Goal: Task Accomplishment & Management: Manage account settings

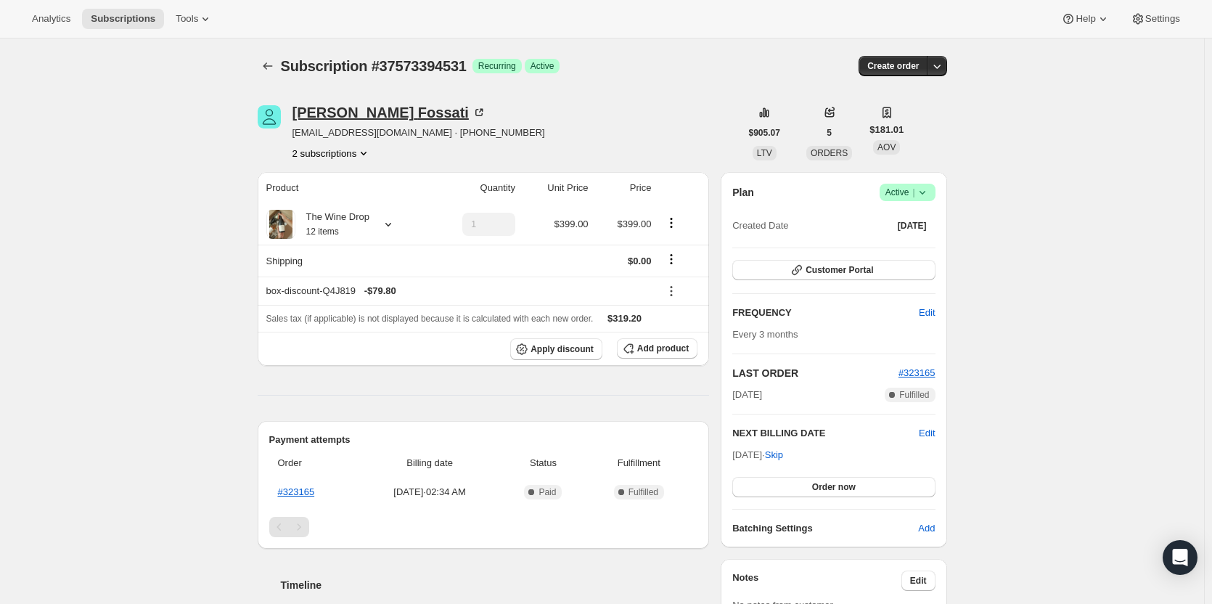
click at [318, 110] on div "Miryam Fossati" at bounding box center [389, 112] width 194 height 15
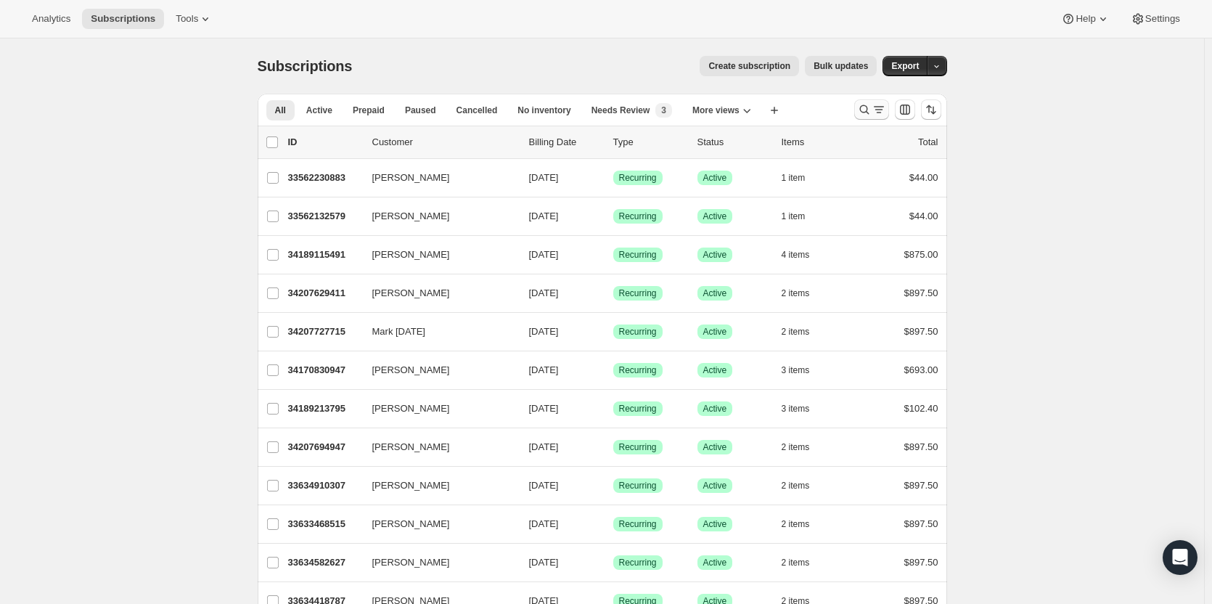
click at [862, 113] on icon "Search and filter results" at bounding box center [864, 109] width 15 height 15
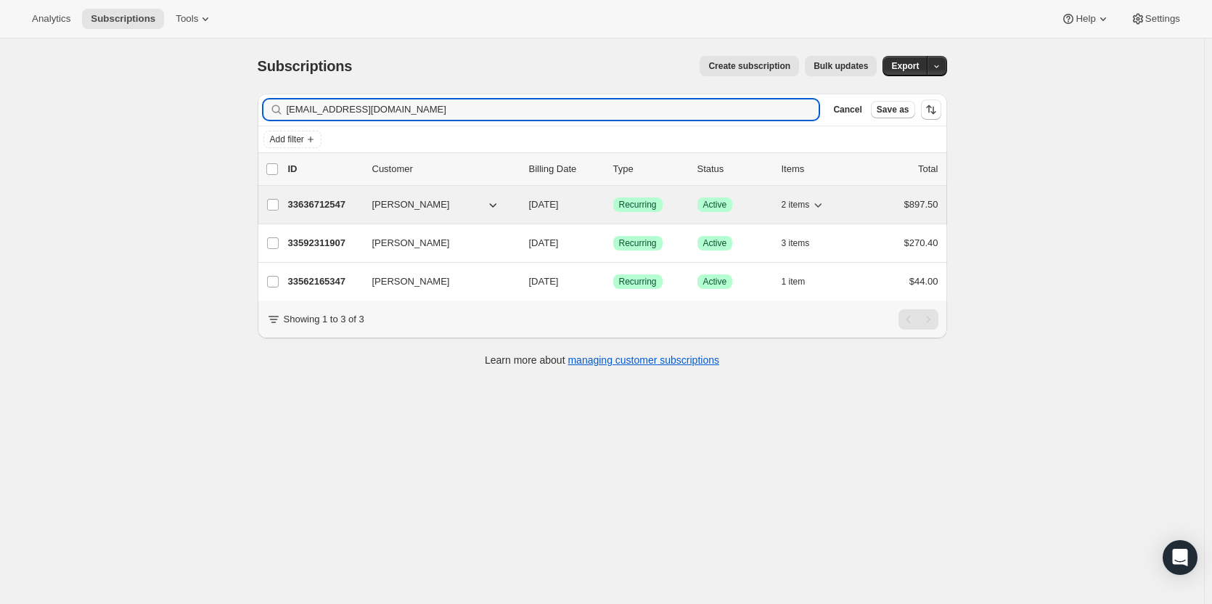
type input "vashonehuff@gmail.com"
click at [318, 200] on p "33636712547" at bounding box center [324, 204] width 73 height 15
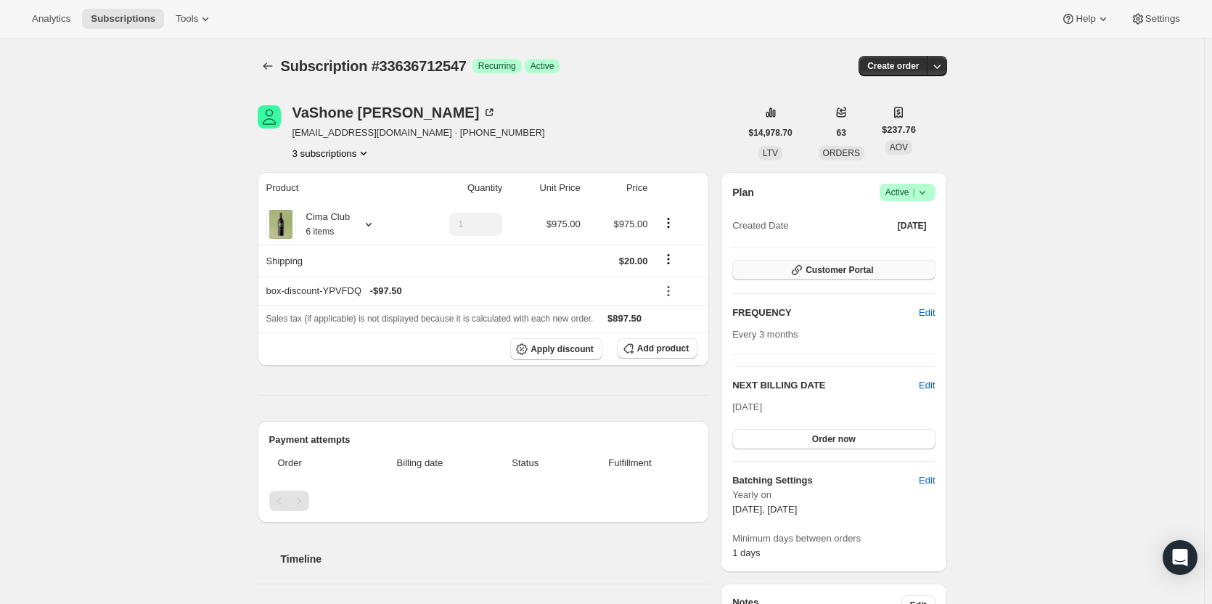
click at [878, 263] on button "Customer Portal" at bounding box center [833, 270] width 202 height 20
click at [879, 271] on button "Customer Portal" at bounding box center [833, 270] width 202 height 20
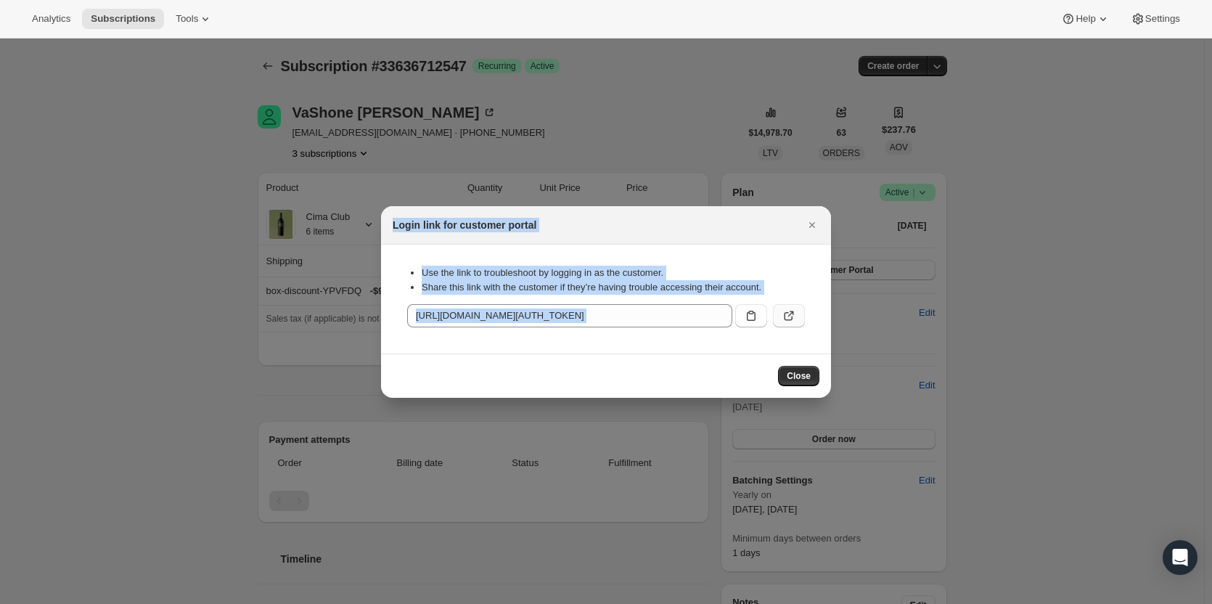
click at [792, 317] on icon ":rcc:" at bounding box center [788, 316] width 9 height 9
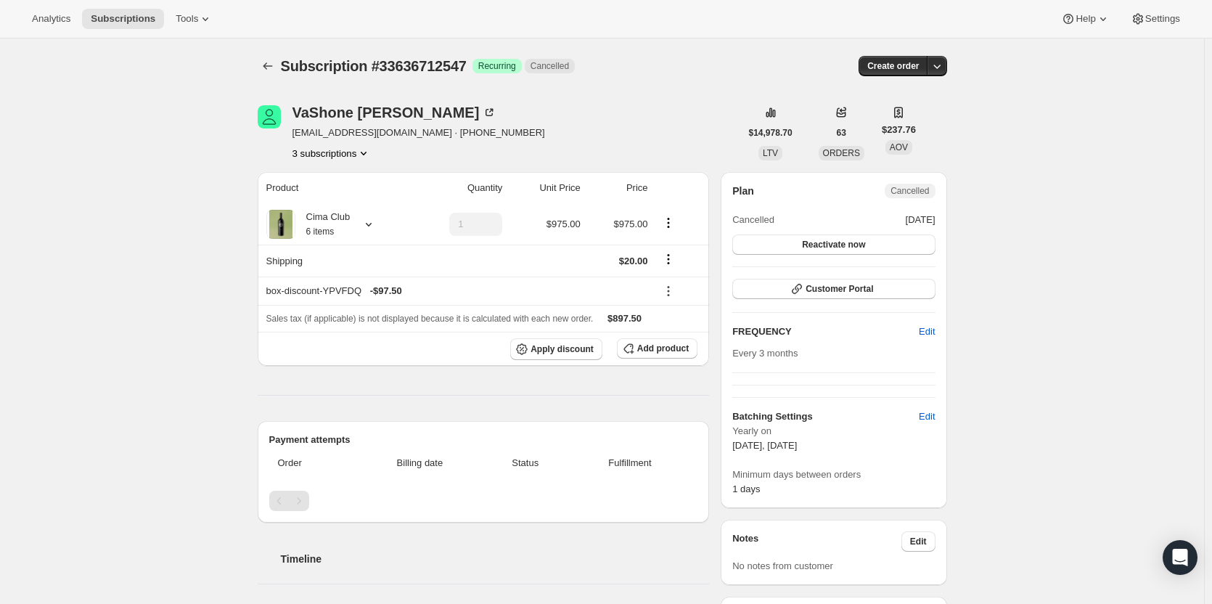
click at [281, 65] on div at bounding box center [269, 66] width 23 height 20
click at [274, 65] on icon "Subscriptions" at bounding box center [267, 66] width 15 height 15
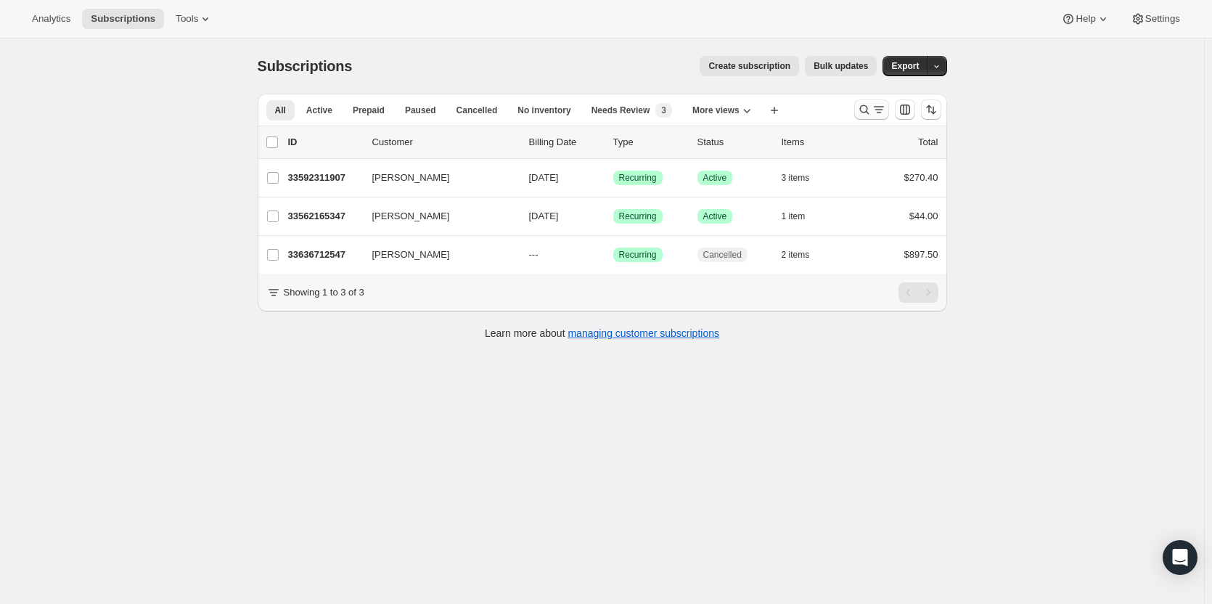
click at [863, 106] on icon "Search and filter results" at bounding box center [864, 109] width 15 height 15
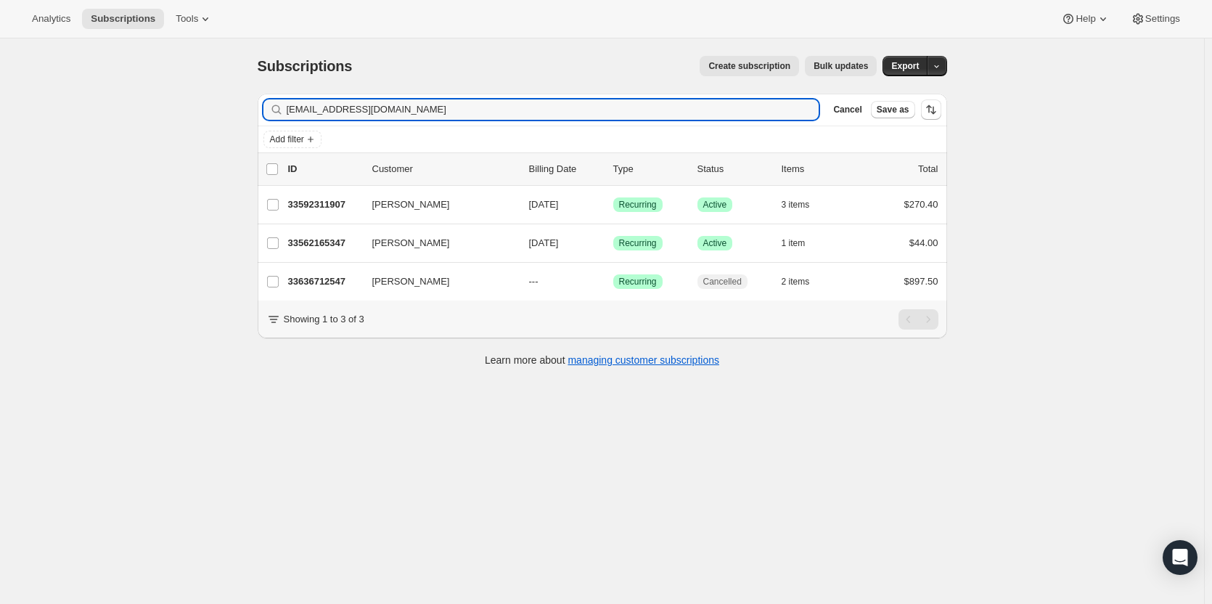
click at [861, 106] on span "Cancel" at bounding box center [847, 110] width 28 height 12
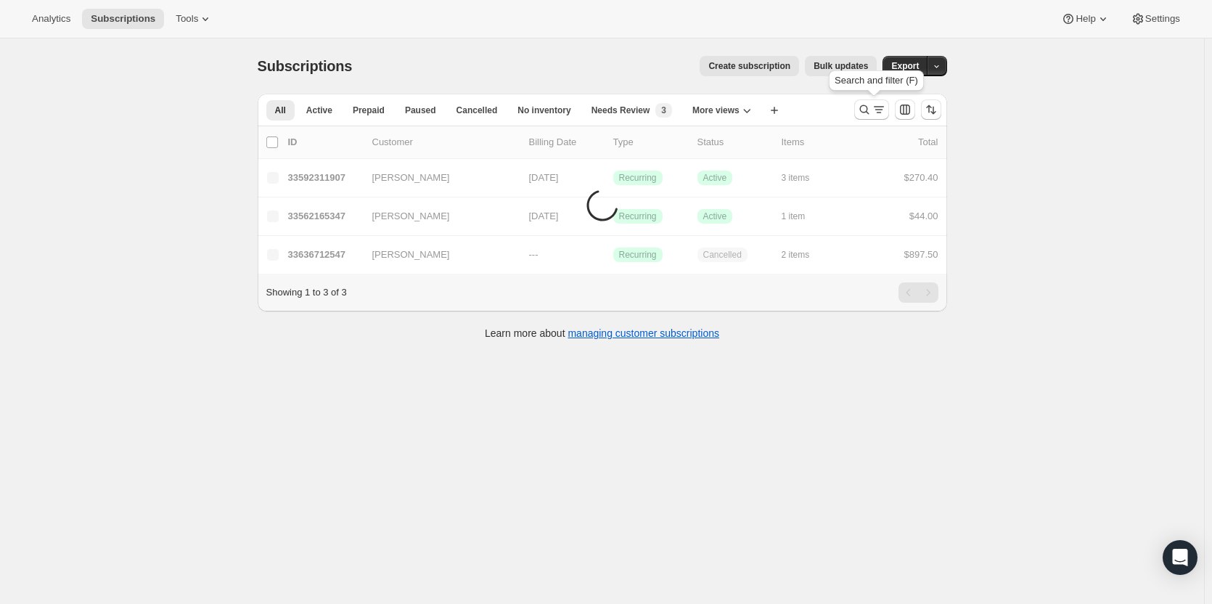
click at [863, 106] on icon "Search and filter results" at bounding box center [864, 109] width 15 height 15
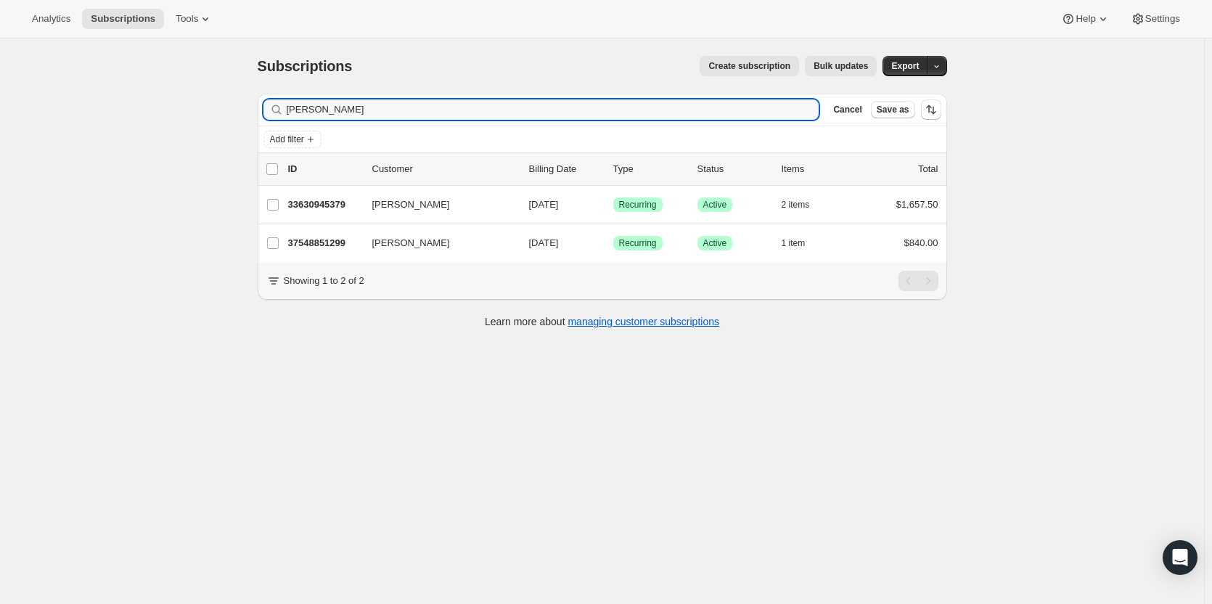
type input "Greg raiff"
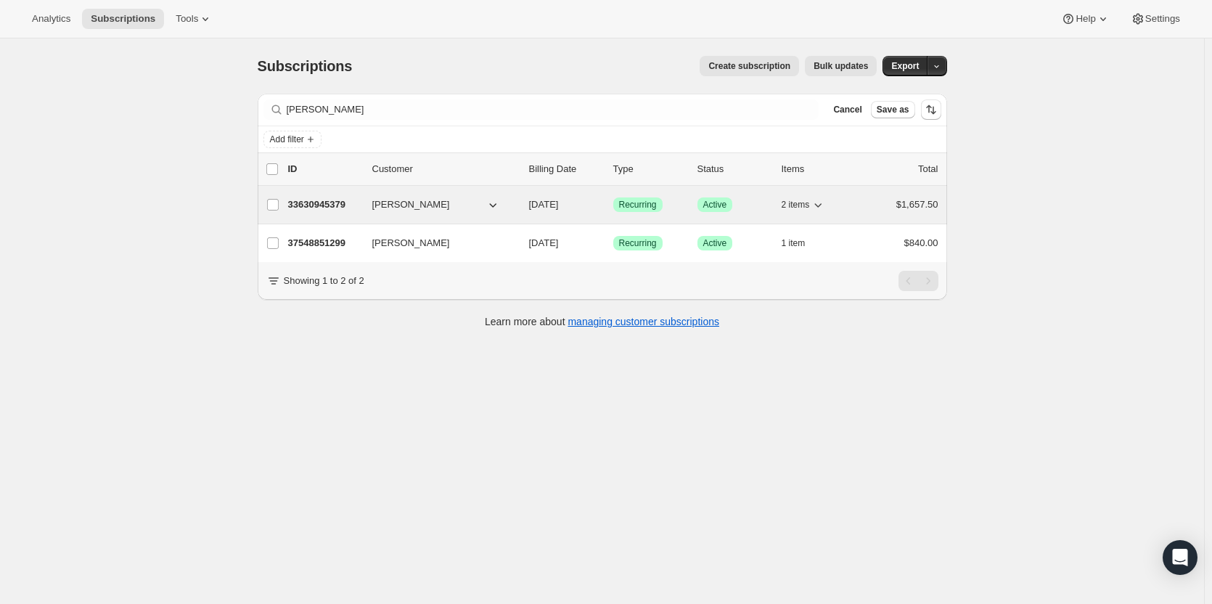
click at [334, 207] on p "33630945379" at bounding box center [324, 204] width 73 height 15
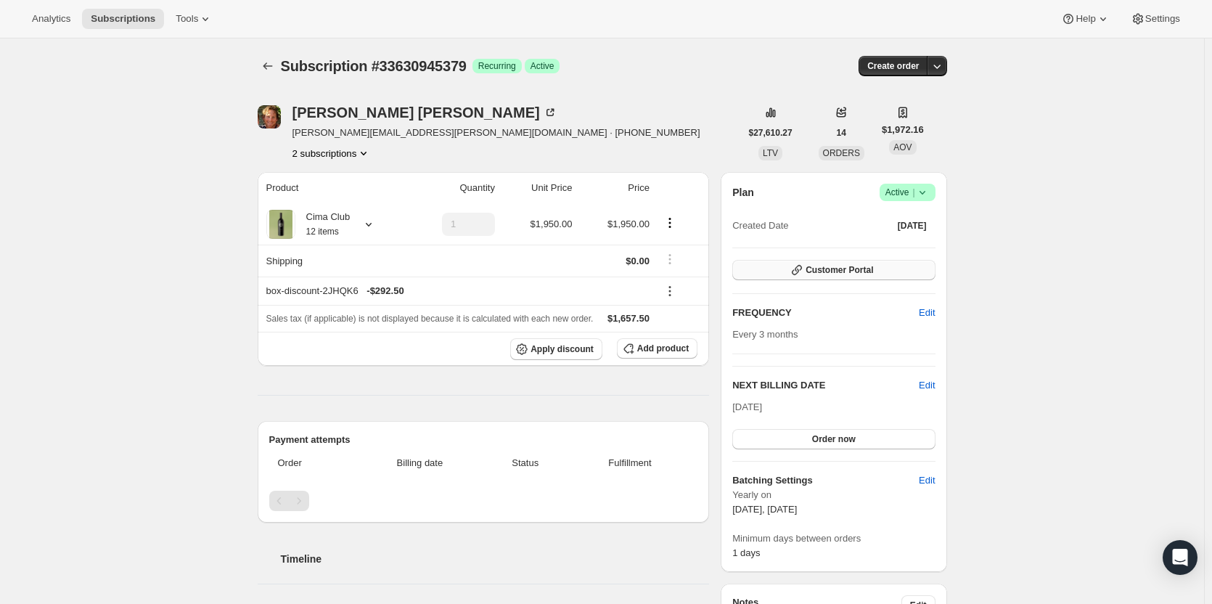
click at [867, 266] on span "Customer Portal" at bounding box center [838, 270] width 67 height 12
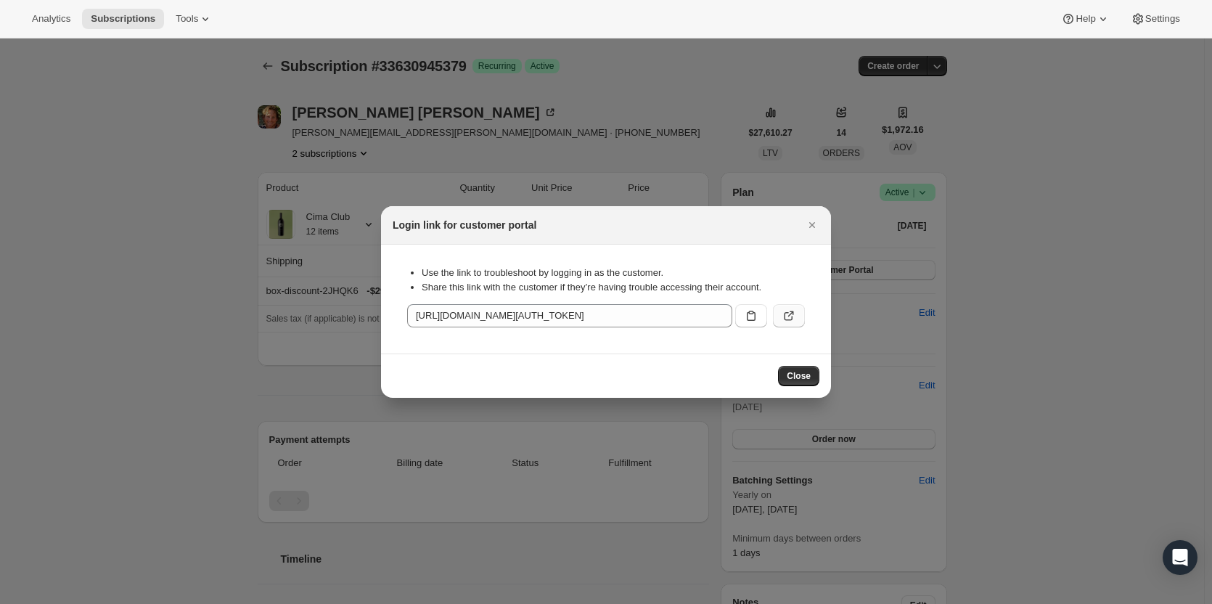
click at [781, 315] on icon ":r75:" at bounding box center [788, 315] width 15 height 15
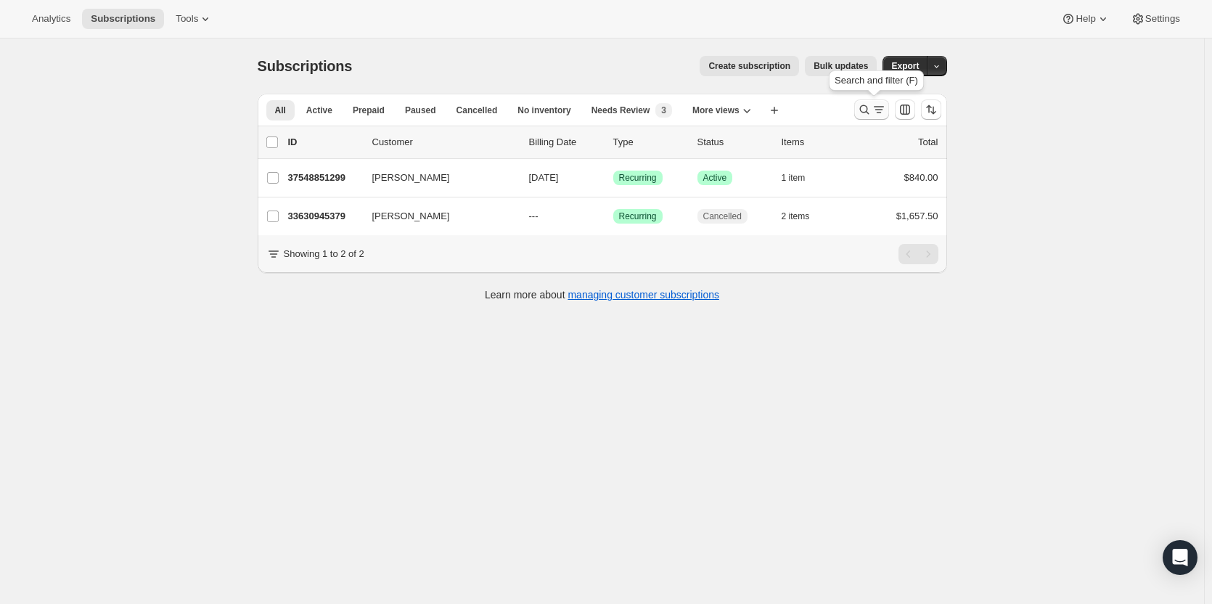
click at [866, 118] on button "Search and filter results" at bounding box center [871, 109] width 35 height 20
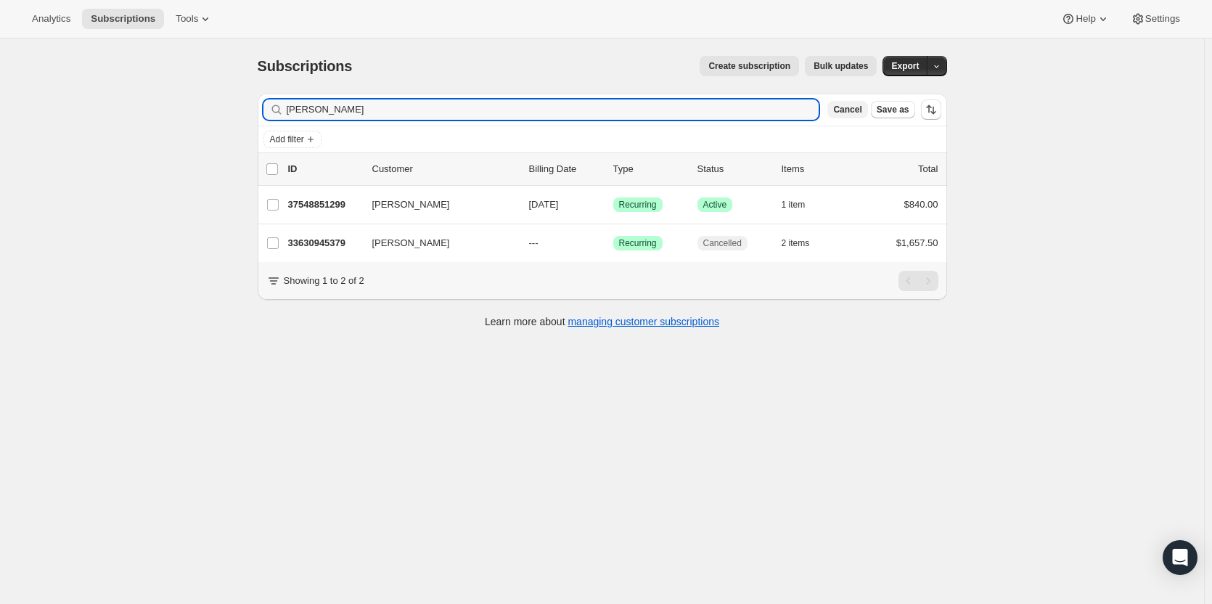
click at [861, 116] on button "Cancel" at bounding box center [847, 109] width 40 height 17
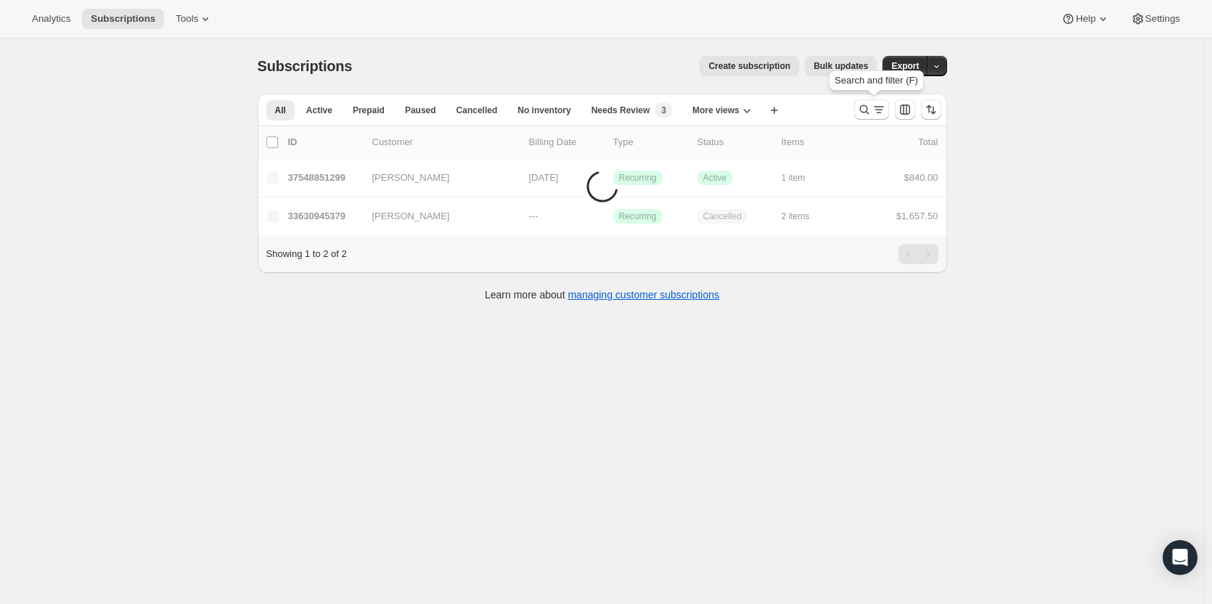
click at [861, 116] on icon "Search and filter results" at bounding box center [864, 109] width 15 height 15
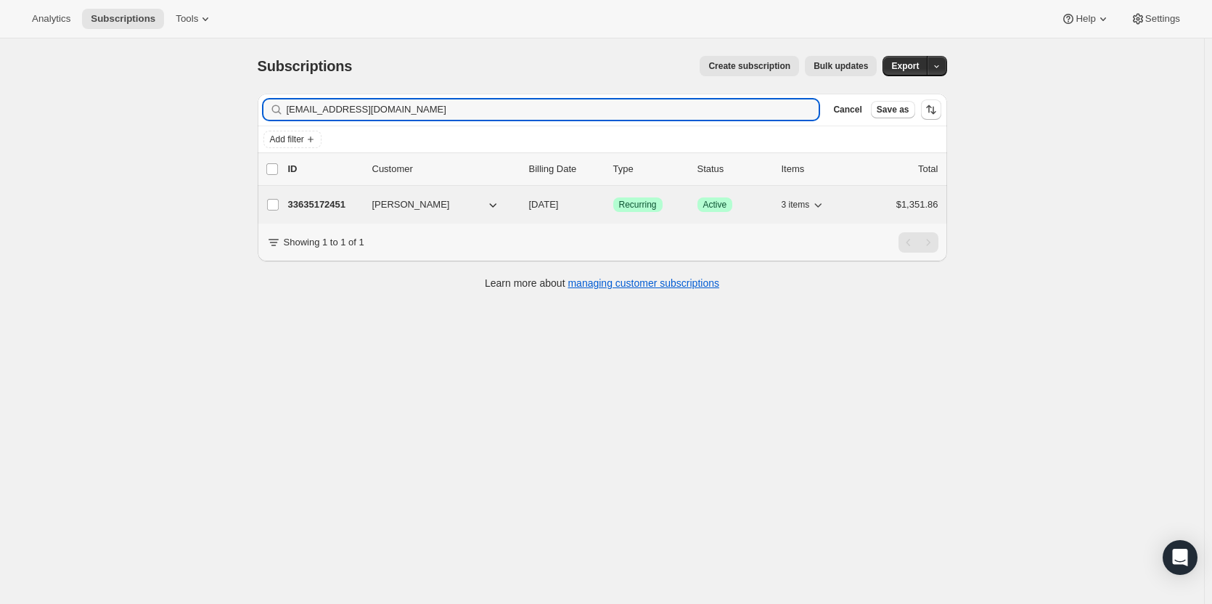
type input "[EMAIL_ADDRESS][DOMAIN_NAME]"
click at [348, 205] on p "33635172451" at bounding box center [324, 204] width 73 height 15
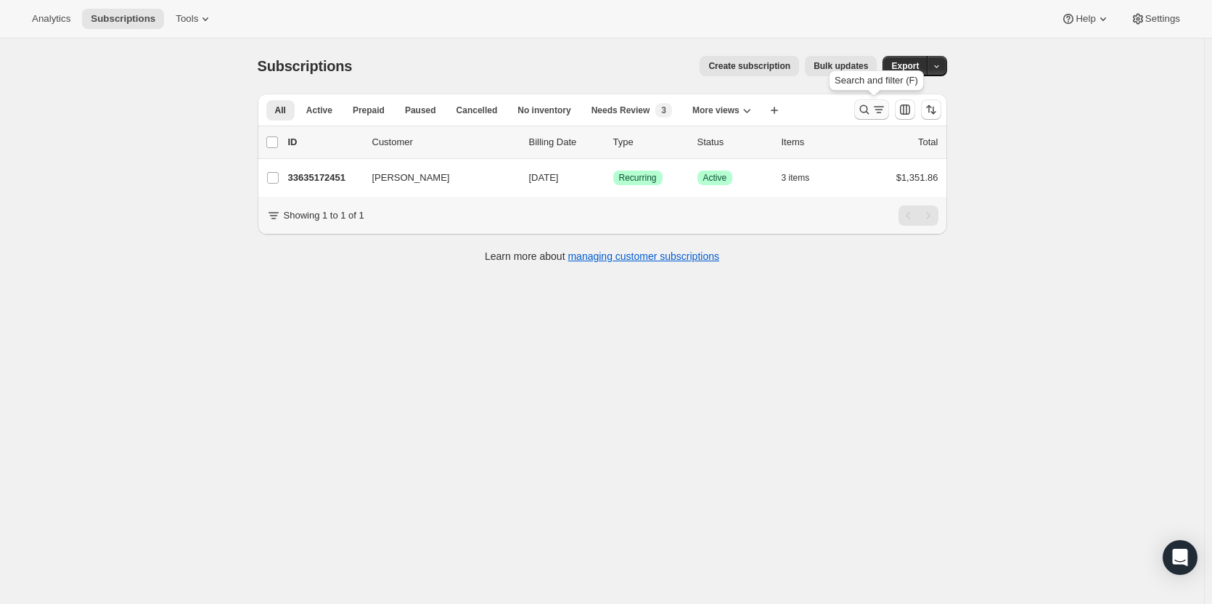
click at [868, 111] on icon "Search and filter results" at bounding box center [863, 109] width 9 height 9
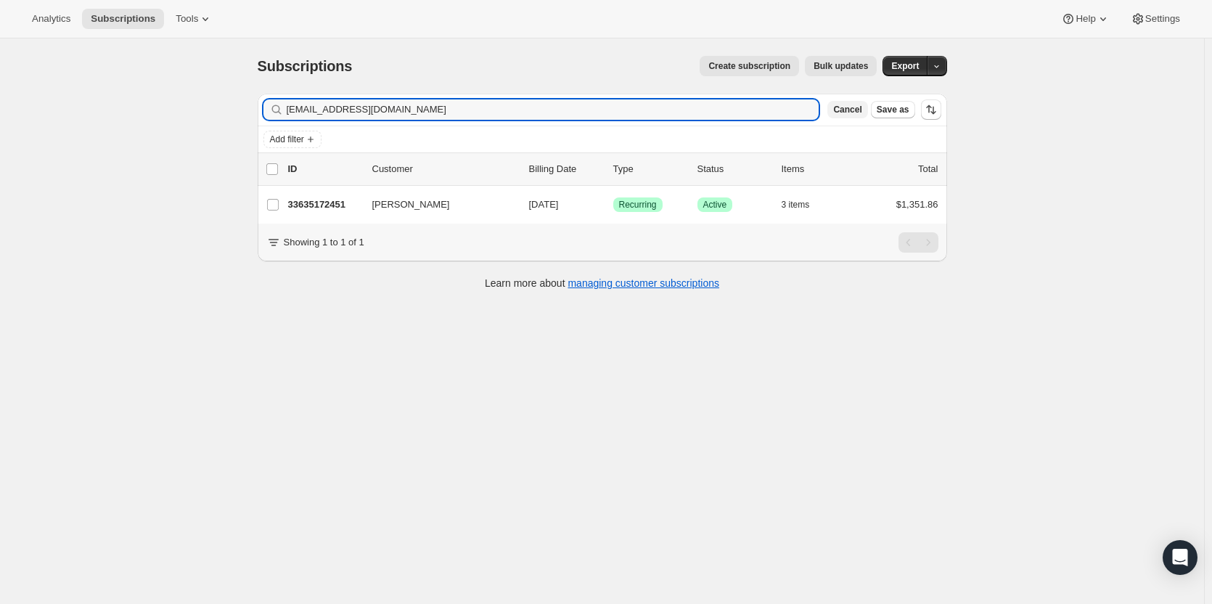
click at [859, 112] on span "Cancel" at bounding box center [847, 110] width 28 height 12
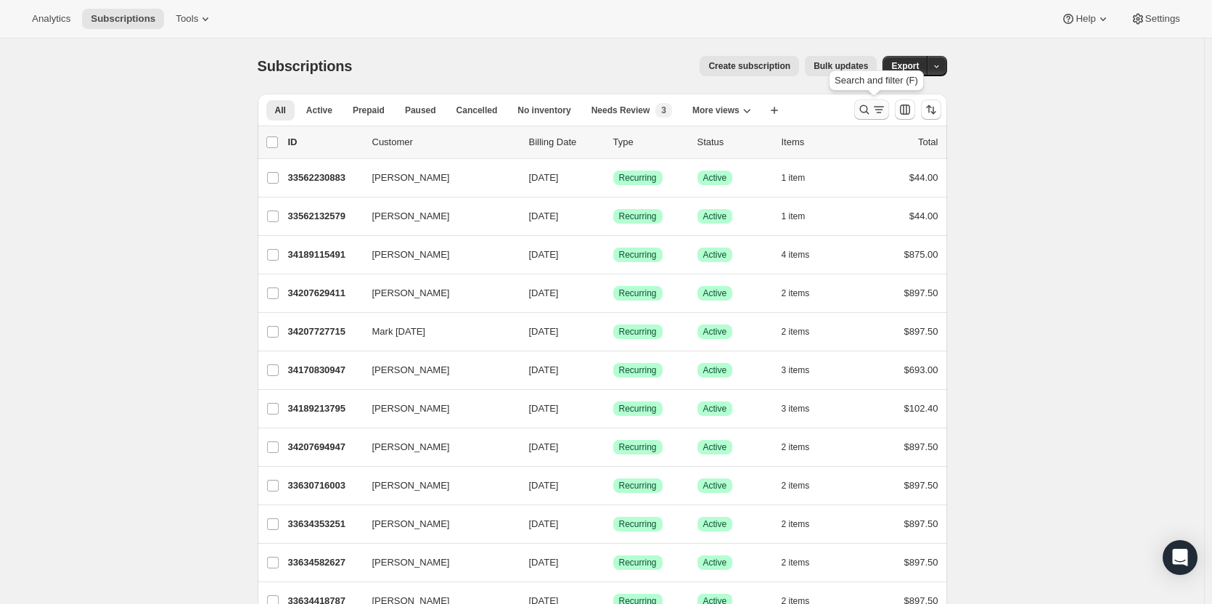
click at [866, 110] on icon "Search and filter results" at bounding box center [864, 109] width 15 height 15
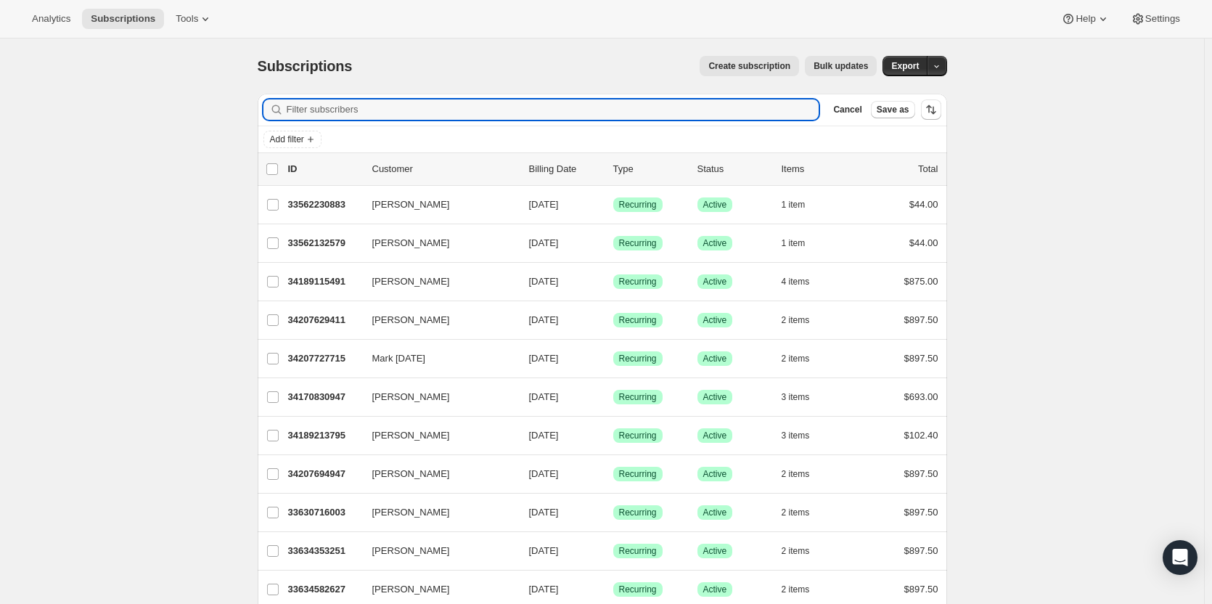
paste input "[EMAIL_ADDRESS][DOMAIN_NAME]"
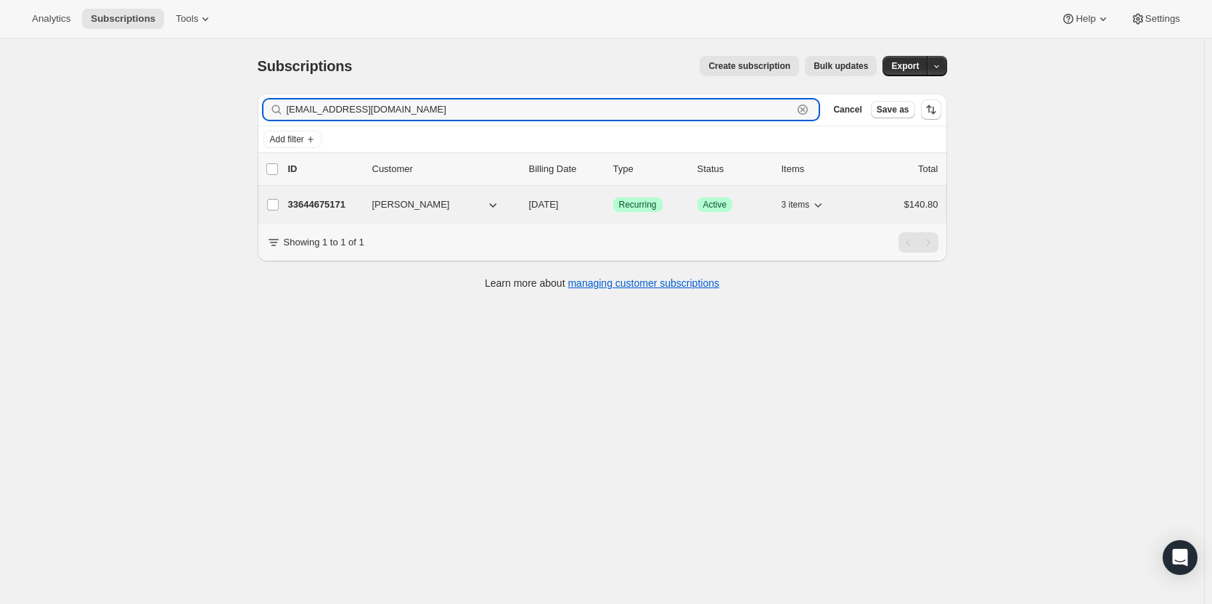
type input "[EMAIL_ADDRESS][DOMAIN_NAME]"
click at [304, 201] on p "33644675171" at bounding box center [324, 204] width 73 height 15
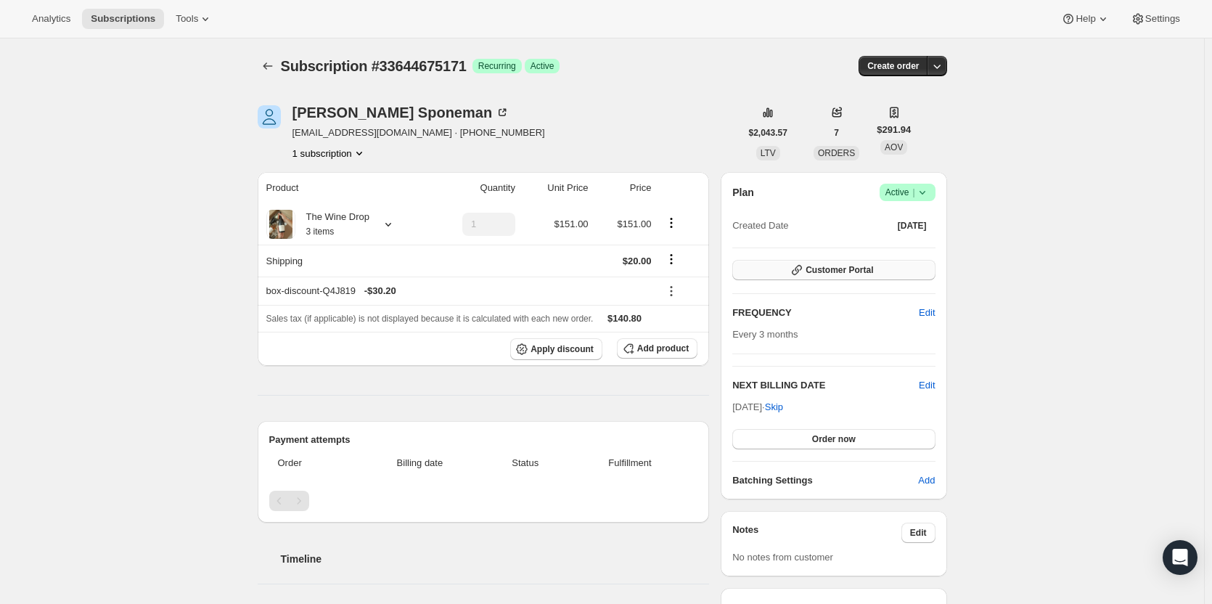
click at [882, 276] on button "Customer Portal" at bounding box center [833, 270] width 202 height 20
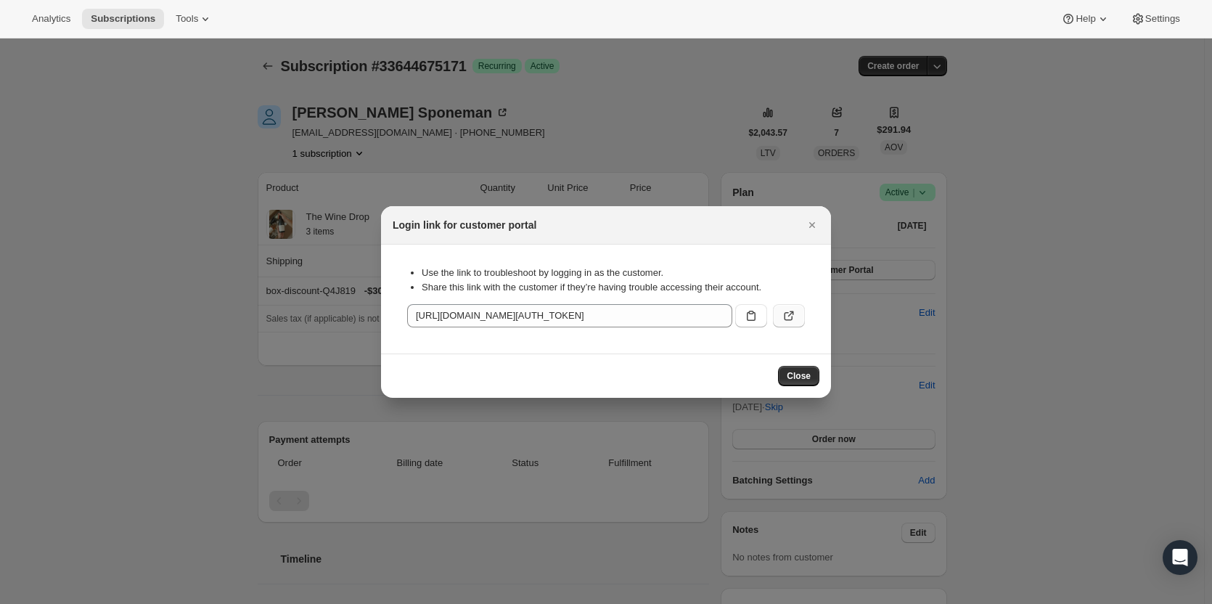
click at [794, 317] on icon ":rd5:" at bounding box center [788, 315] width 15 height 15
click at [806, 229] on icon "Close" at bounding box center [812, 225] width 15 height 15
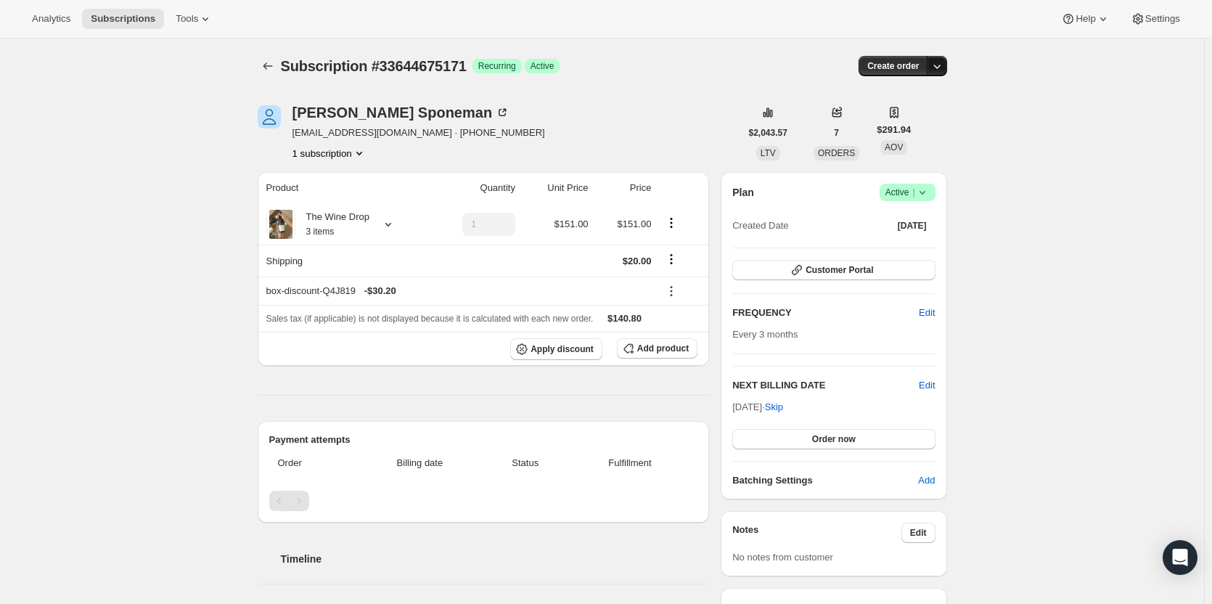
click at [942, 75] on button "button" at bounding box center [936, 66] width 20 height 20
click at [932, 119] on span "Create custom one-time order" at bounding box center [879, 120] width 126 height 11
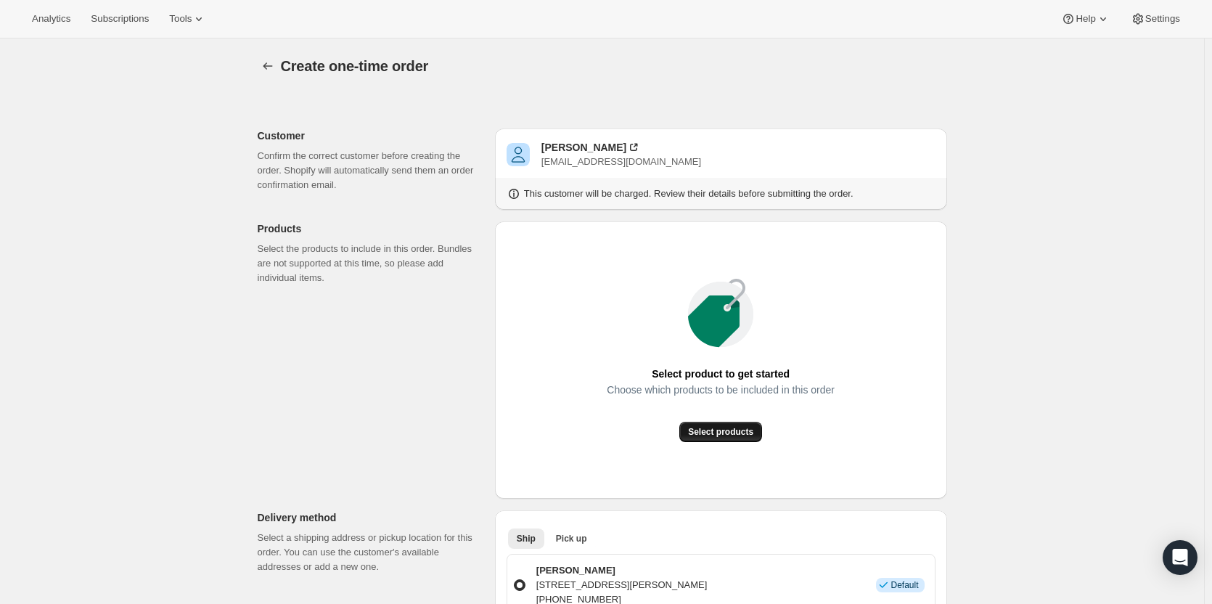
click at [707, 425] on button "Select products" at bounding box center [720, 432] width 83 height 20
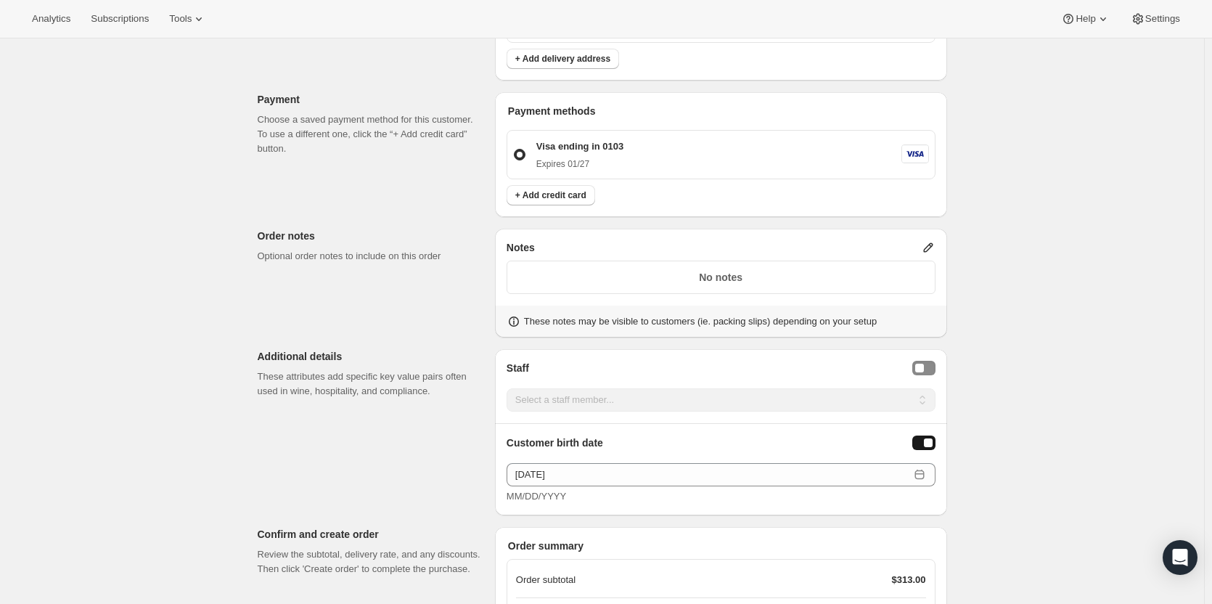
scroll to position [760, 0]
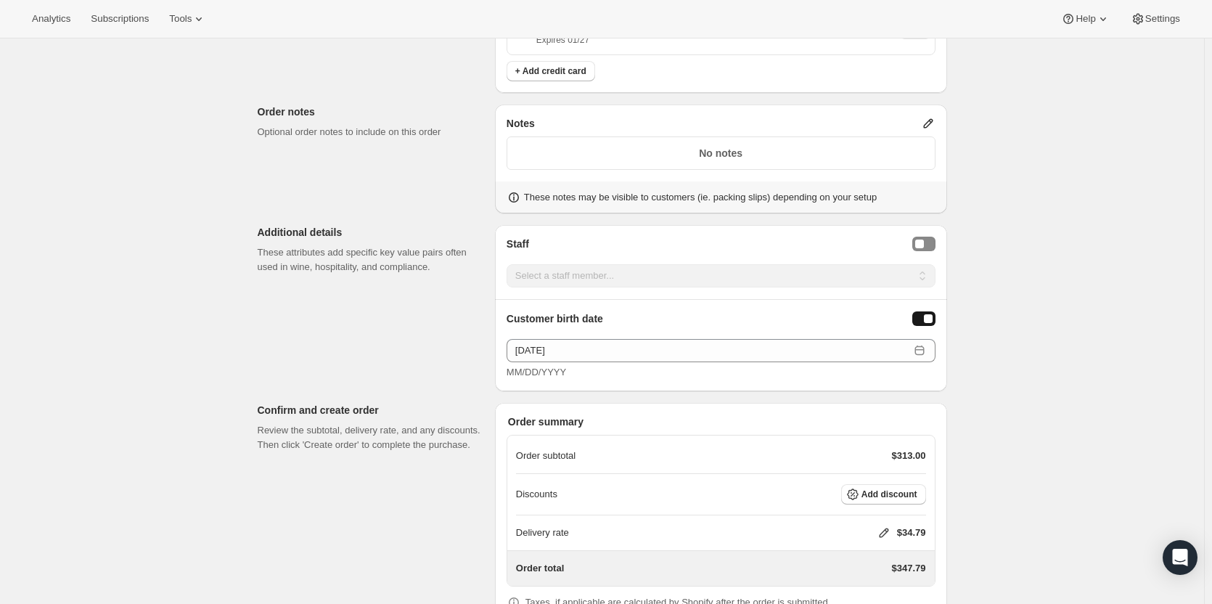
click at [916, 503] on div "Discounts Add discount" at bounding box center [721, 494] width 410 height 41
click at [916, 493] on span "Add discount" at bounding box center [889, 494] width 56 height 12
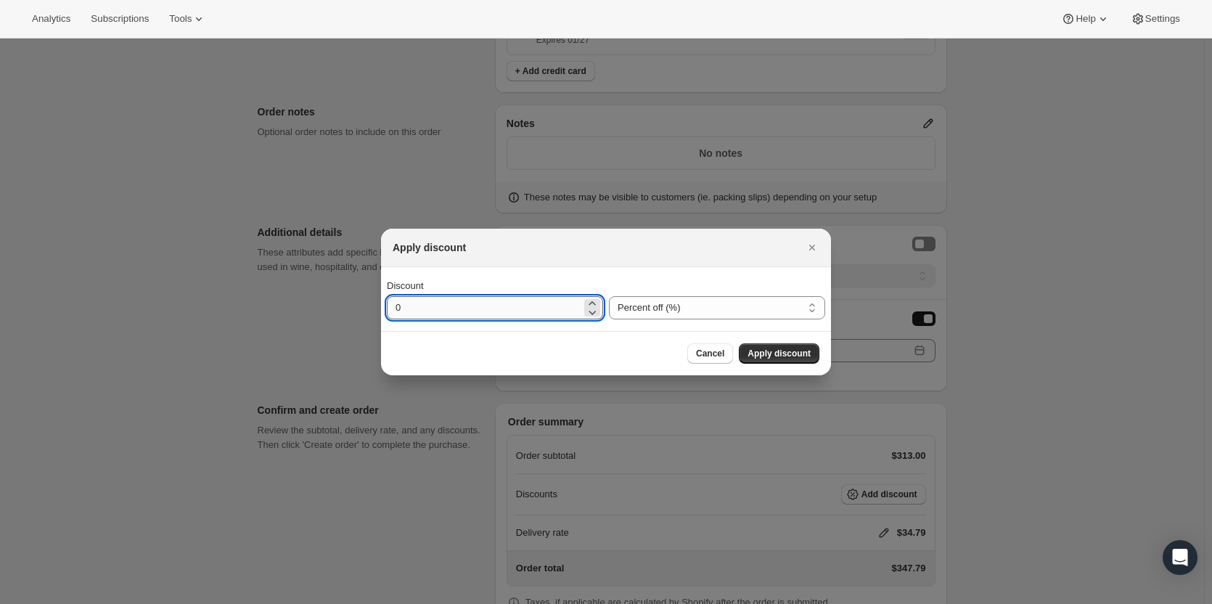
click at [429, 313] on input "0" at bounding box center [484, 307] width 194 height 23
type input "20"
click at [775, 354] on span "Apply discount" at bounding box center [778, 354] width 63 height 12
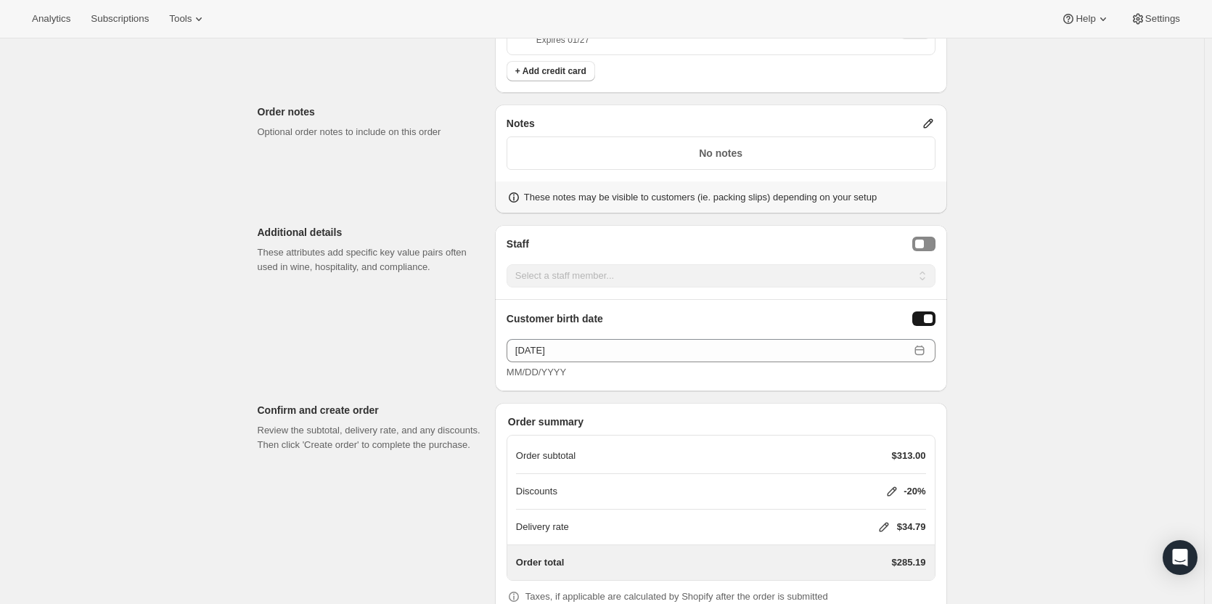
click at [881, 528] on icon at bounding box center [883, 526] width 15 height 15
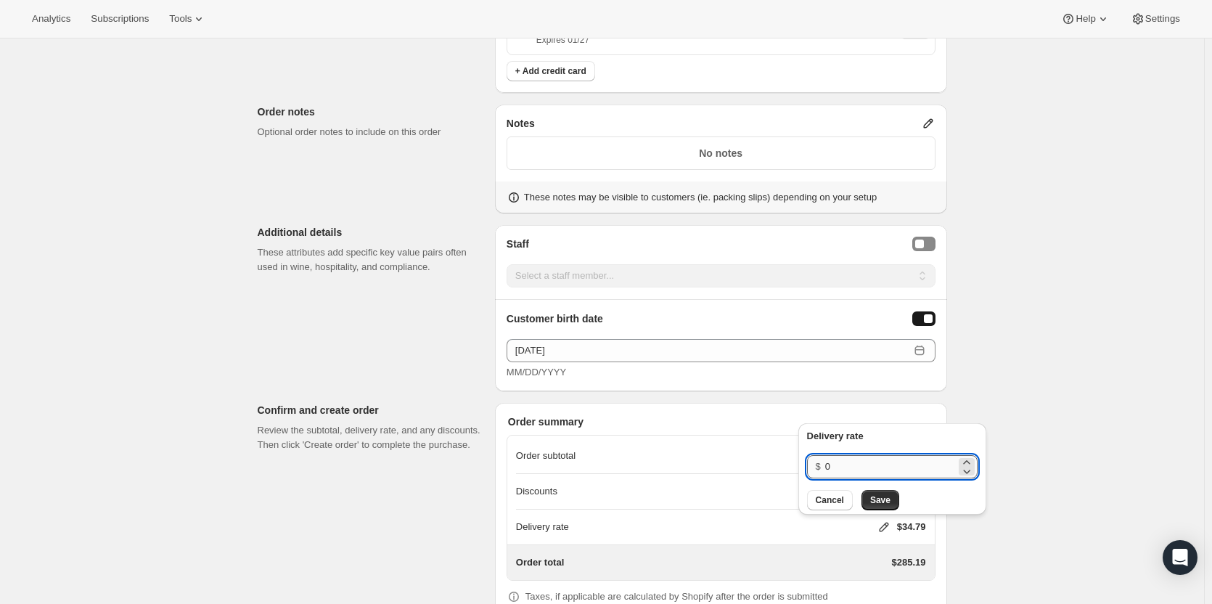
click at [849, 464] on input "0" at bounding box center [890, 466] width 131 height 23
click at [881, 494] on button "Save" at bounding box center [880, 500] width 38 height 20
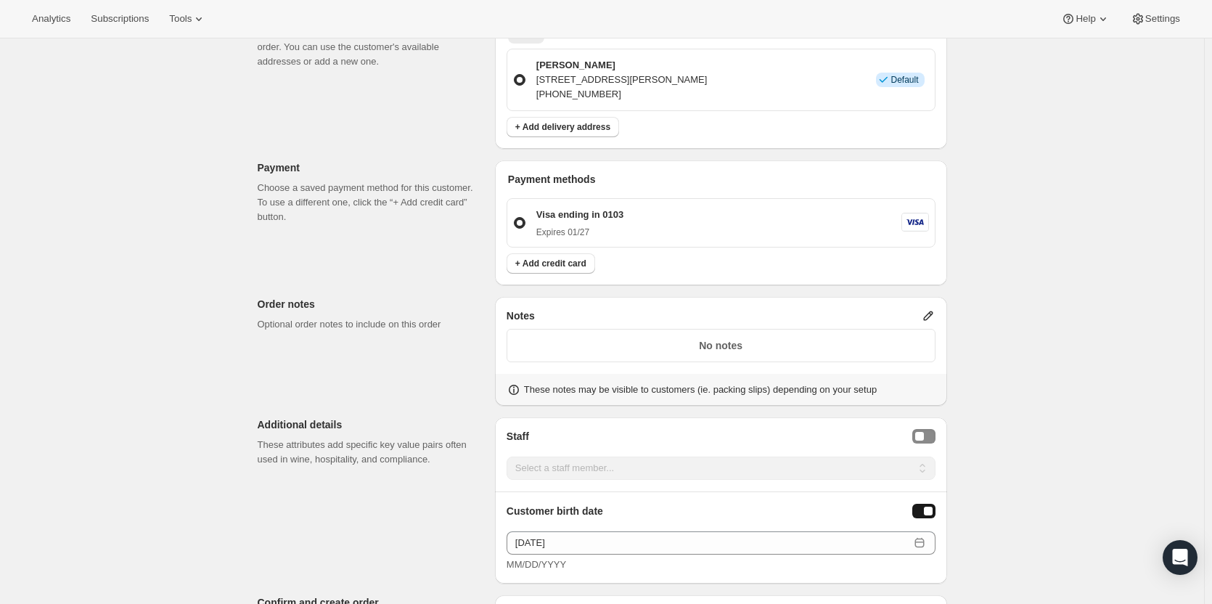
scroll to position [837, 0]
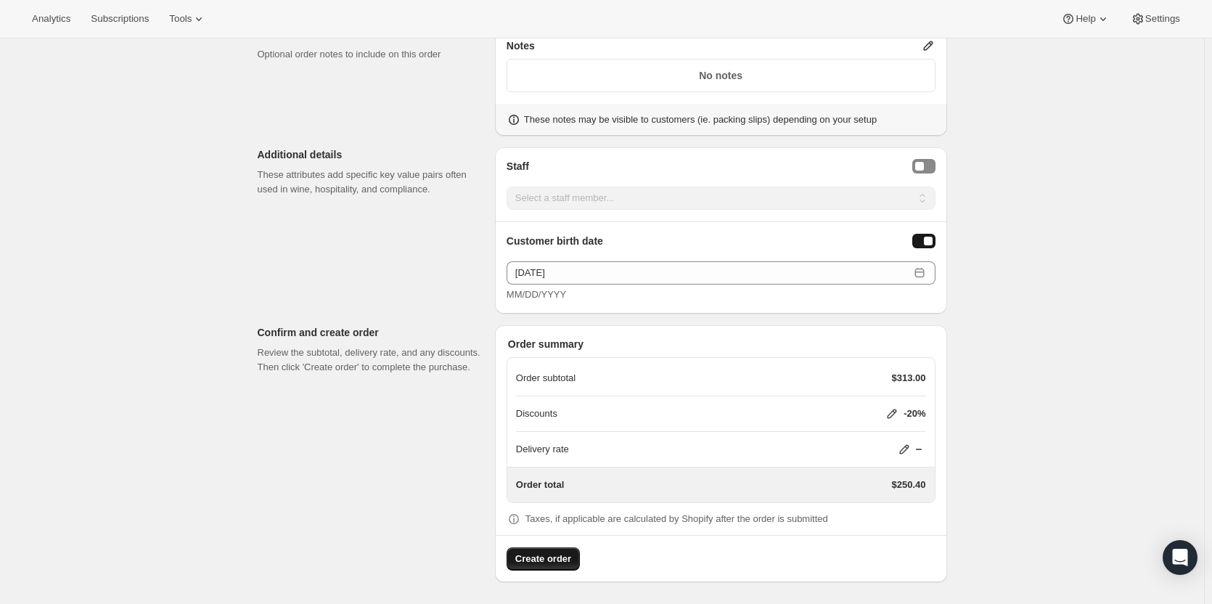
click at [546, 558] on span "Create order" at bounding box center [543, 558] width 56 height 15
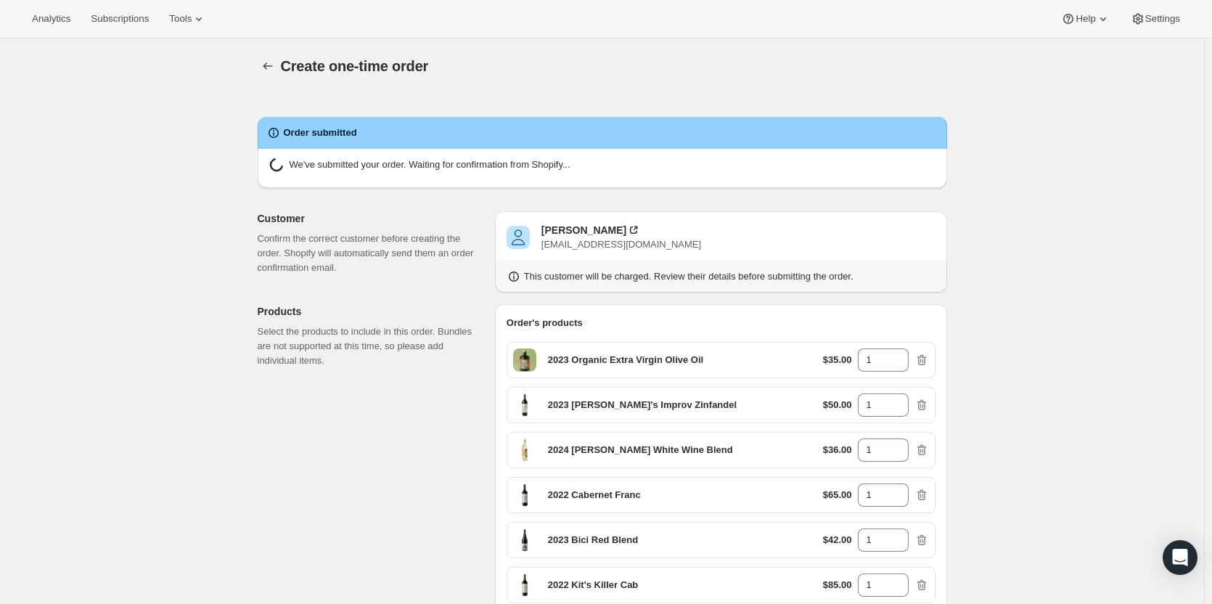
radio input "true"
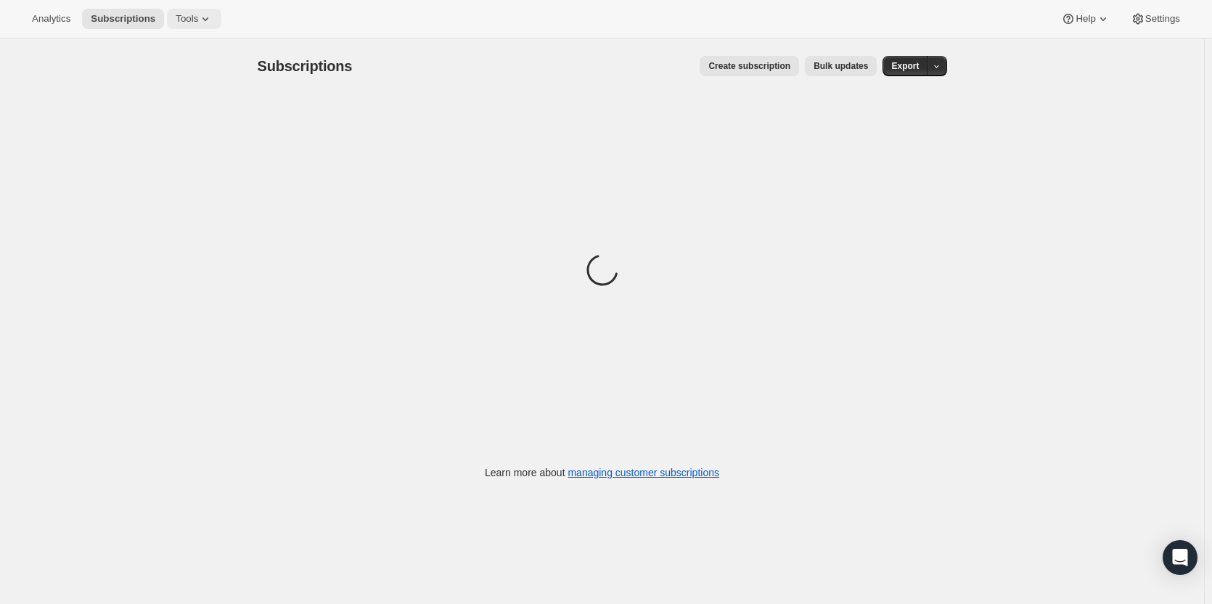
click at [184, 17] on span "Tools" at bounding box center [187, 19] width 22 height 12
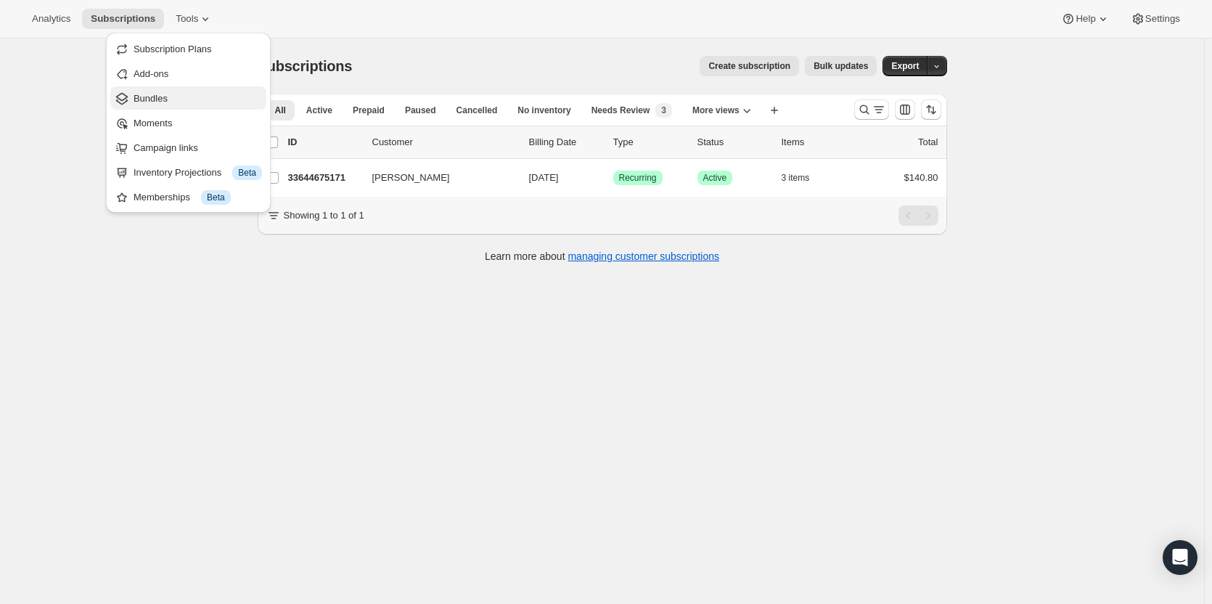
click at [184, 92] on span "Bundles" at bounding box center [197, 98] width 128 height 15
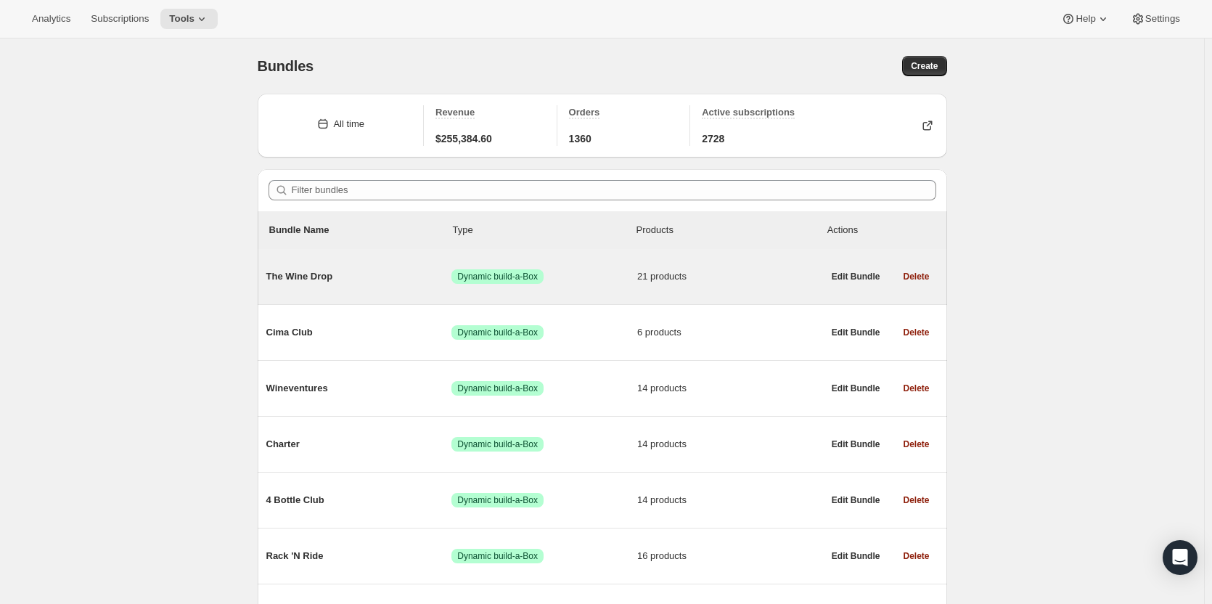
click at [328, 279] on span "The Wine Drop" at bounding box center [359, 276] width 186 height 15
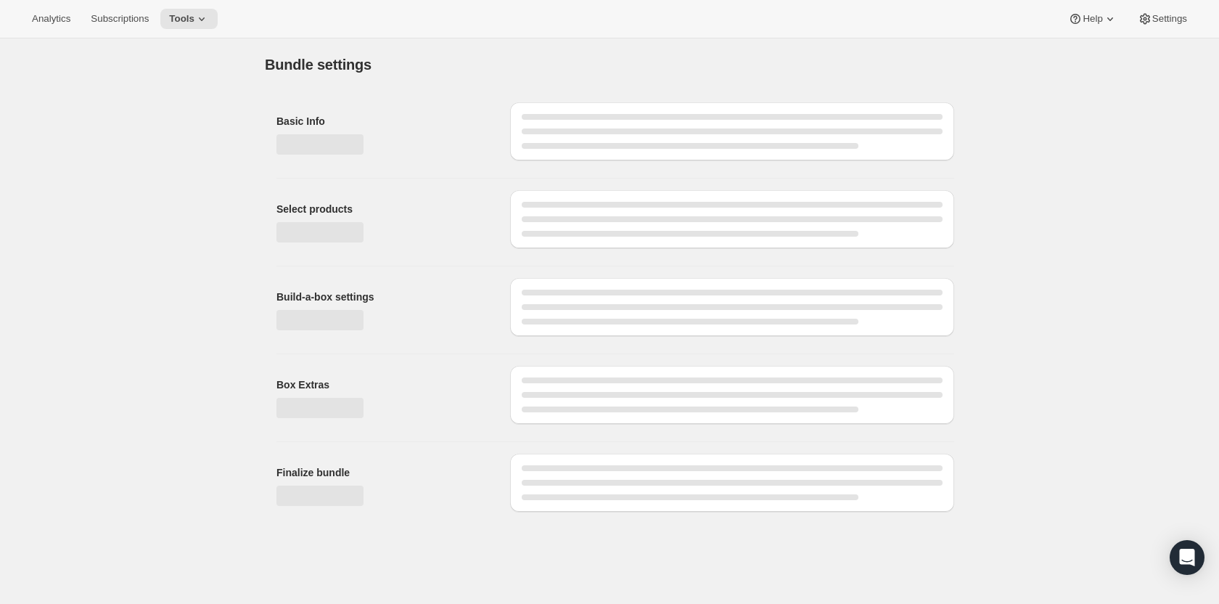
type input "The Wine Drop"
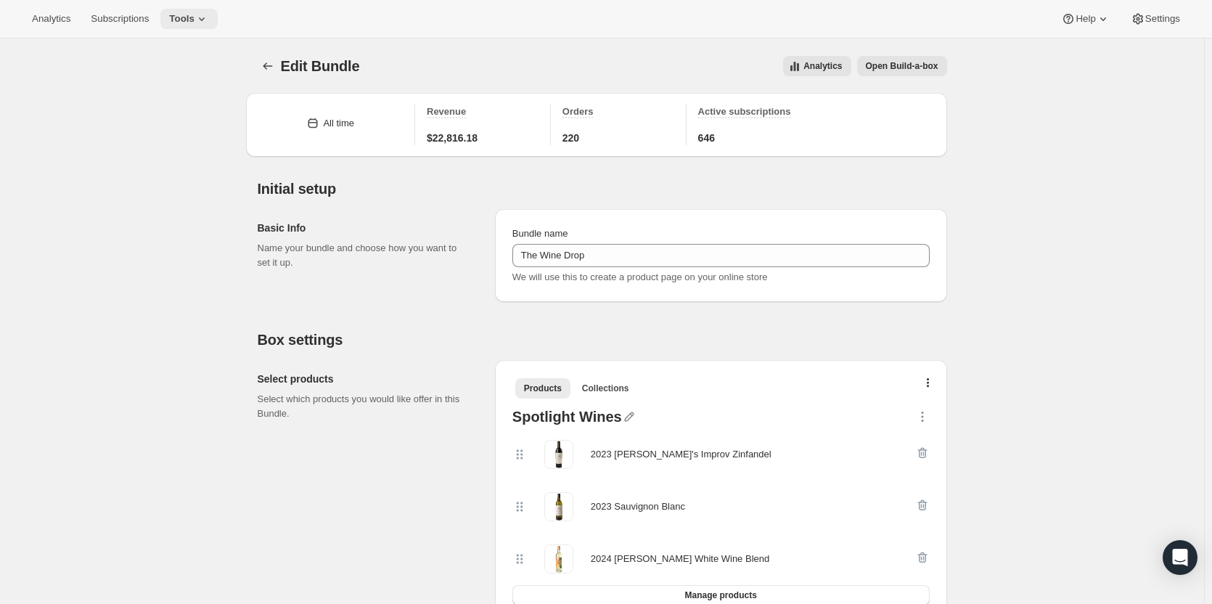
click at [187, 24] on span "Tools" at bounding box center [181, 19] width 25 height 12
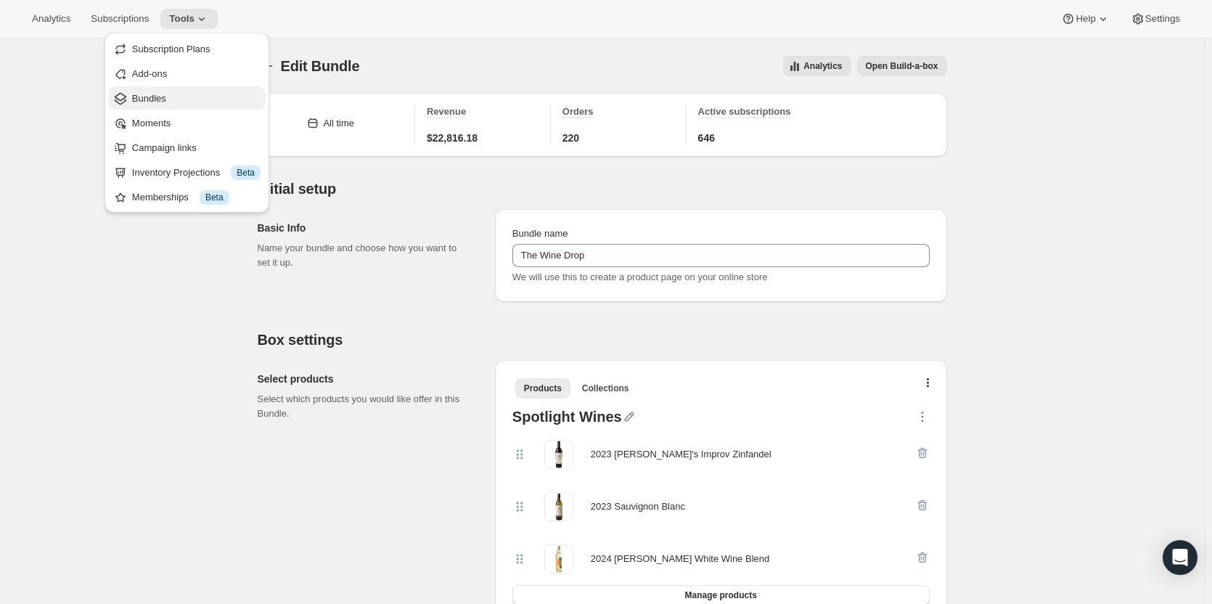
click at [171, 96] on span "Bundles" at bounding box center [196, 98] width 128 height 15
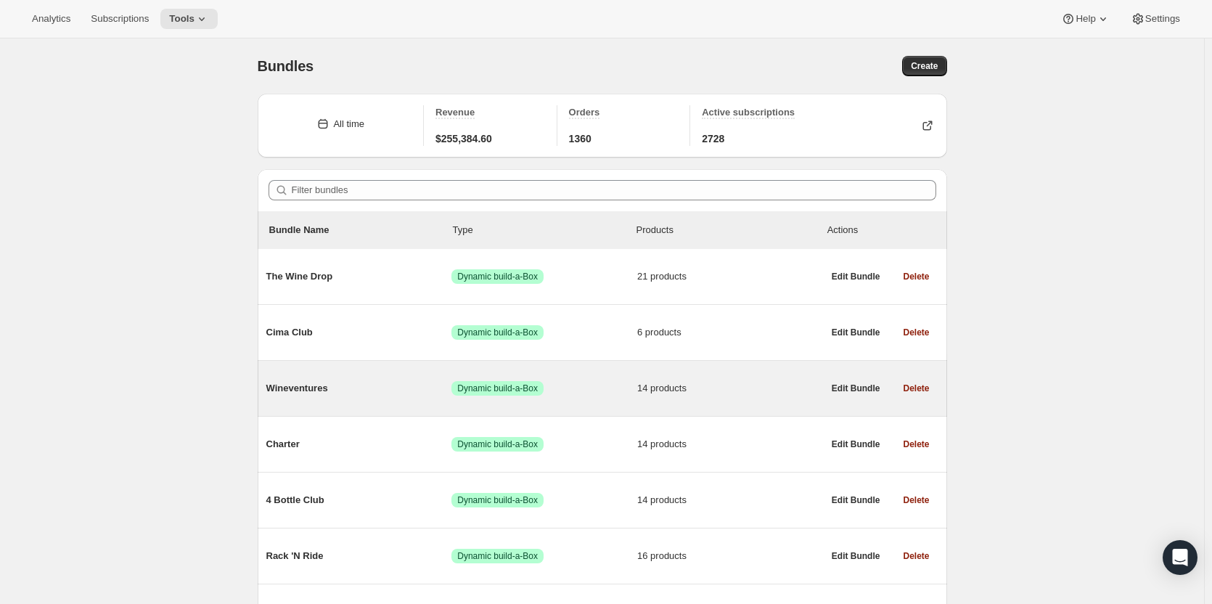
click at [716, 390] on span "14 products" at bounding box center [730, 388] width 186 height 15
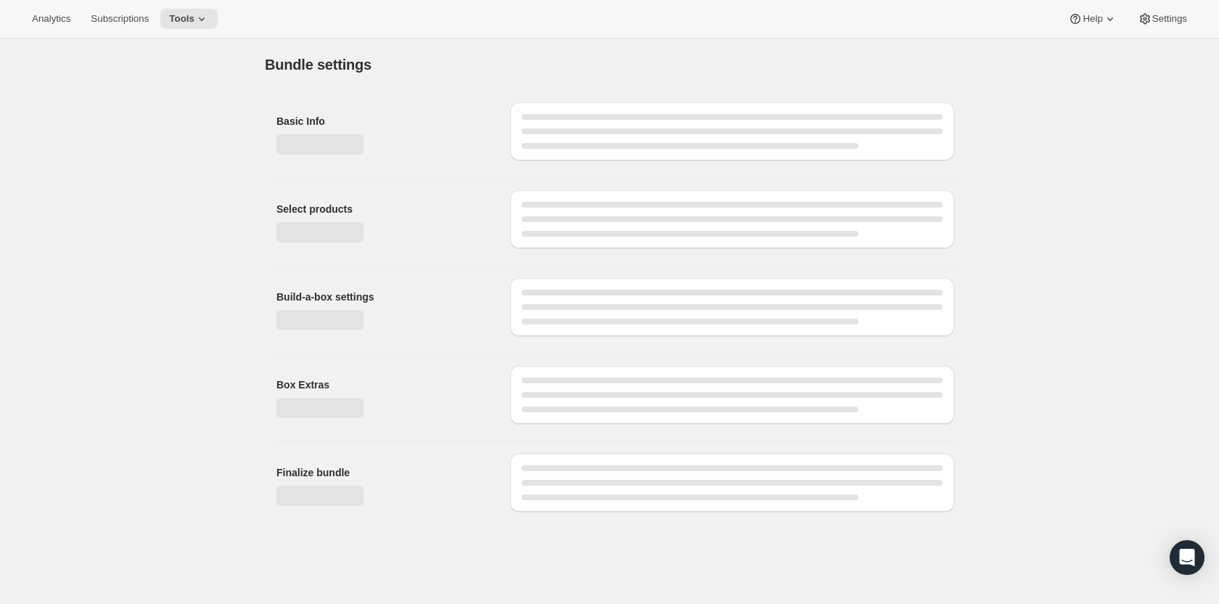
type input "Wineventures"
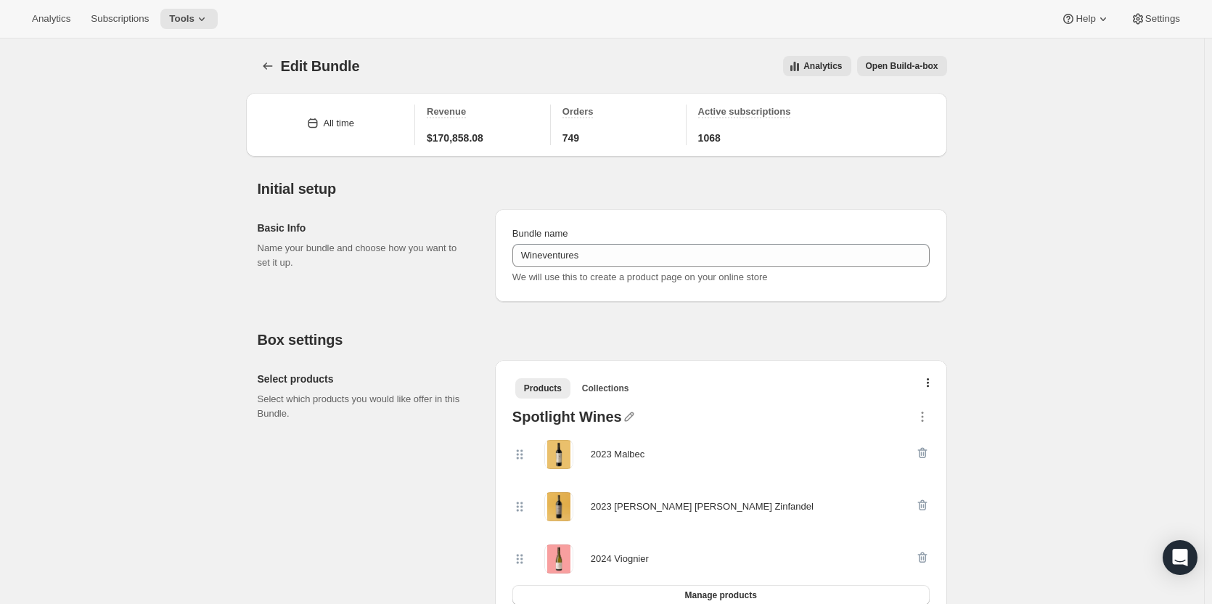
click at [929, 377] on ul "Products Collections More views" at bounding box center [720, 387] width 417 height 20
click at [929, 385] on icon "button" at bounding box center [927, 384] width 3 height 12
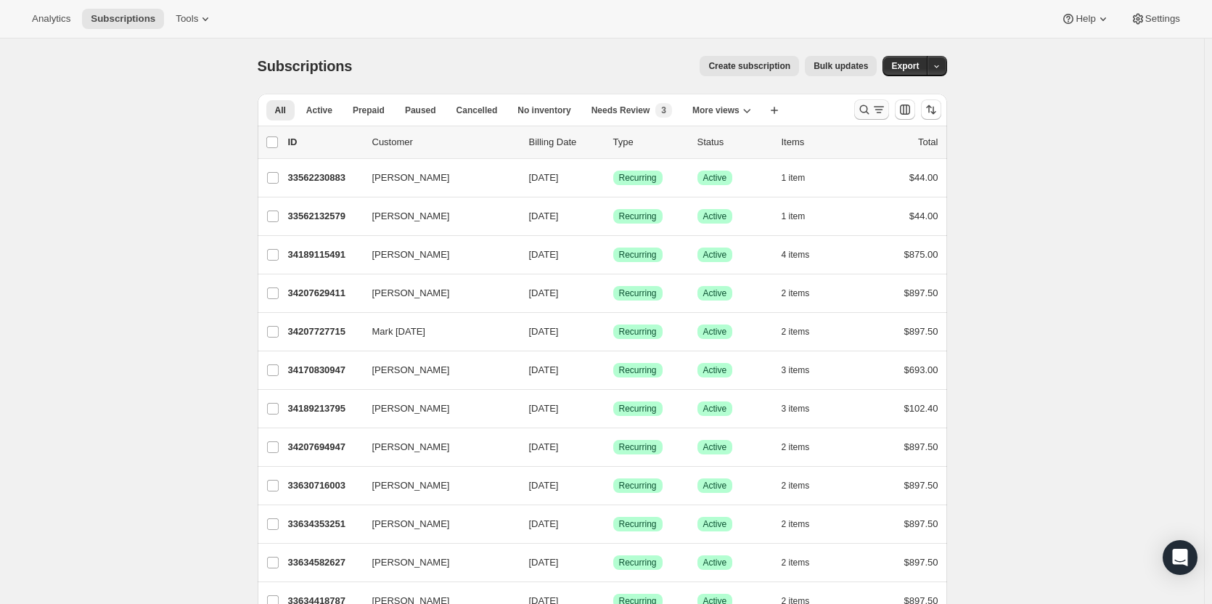
click at [859, 110] on button "Search and filter results" at bounding box center [871, 109] width 35 height 20
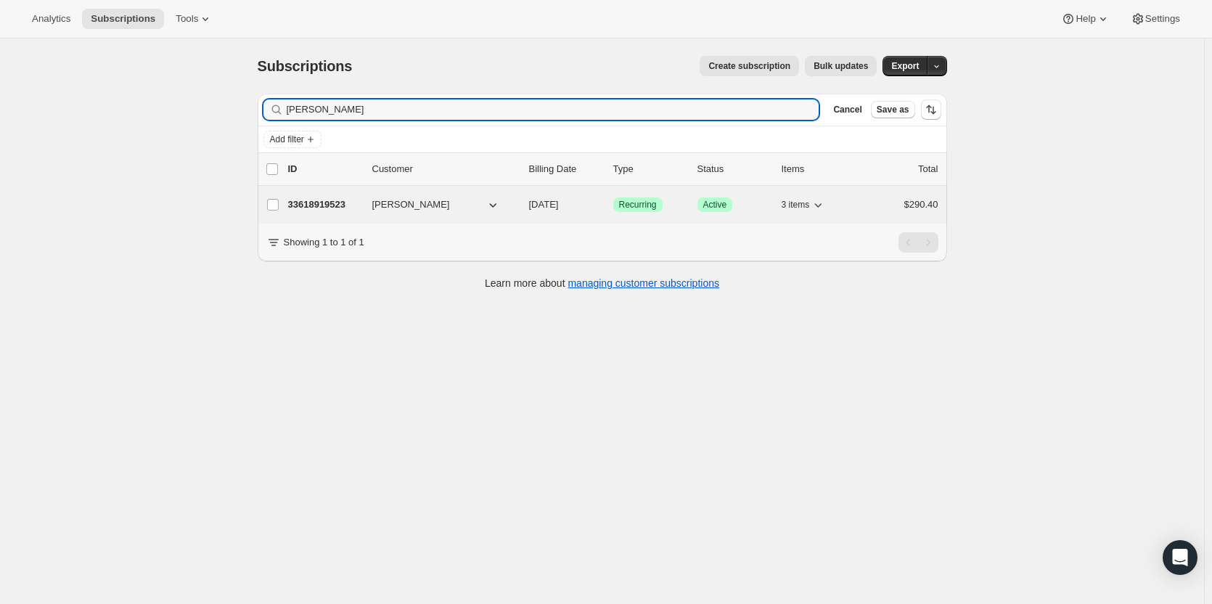
type input "[PERSON_NAME]"
click at [339, 207] on p "33618919523" at bounding box center [324, 204] width 73 height 15
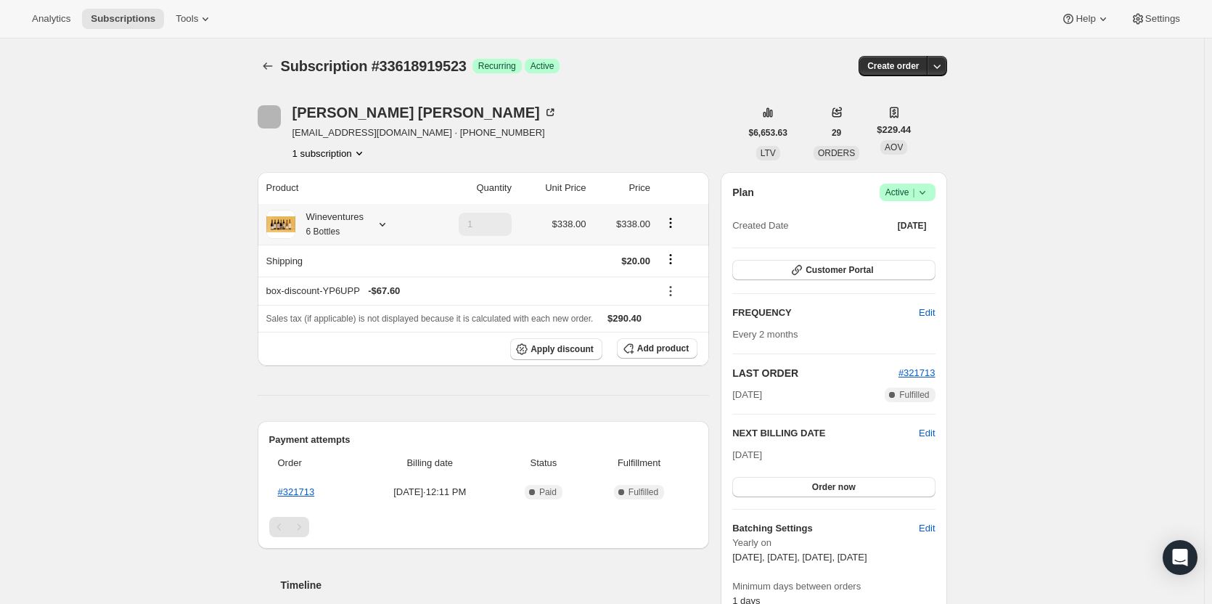
drag, startPoint x: 326, startPoint y: 208, endPoint x: 327, endPoint y: 233, distance: 24.7
click at [327, 233] on small "6 Bottles" at bounding box center [323, 231] width 34 height 10
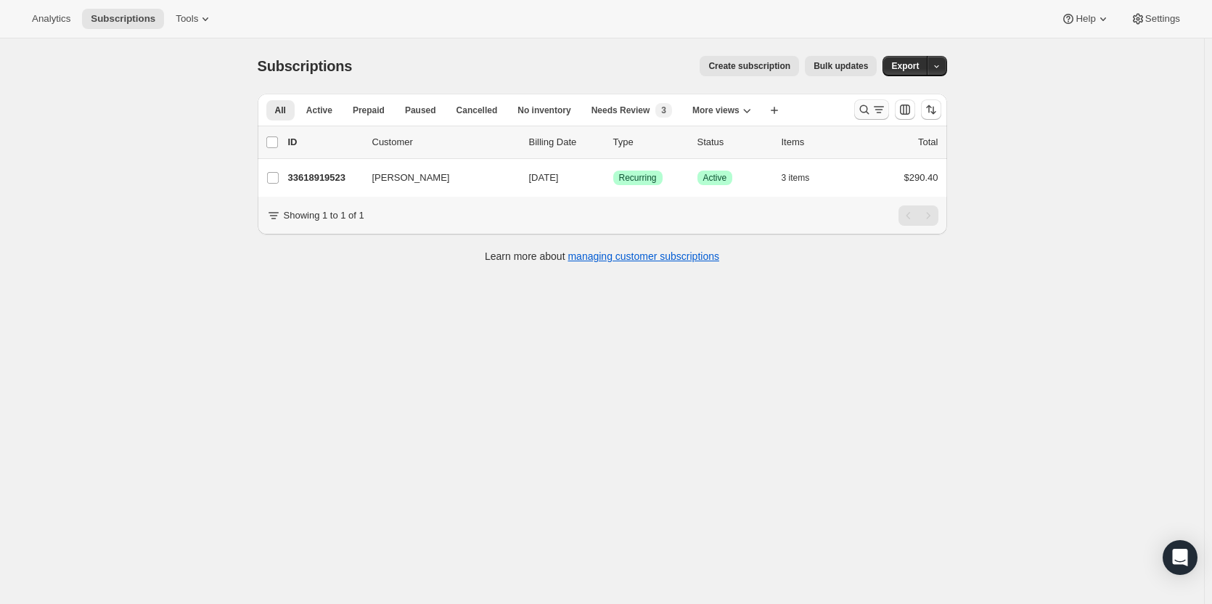
click at [862, 109] on icon "Search and filter results" at bounding box center [864, 109] width 15 height 15
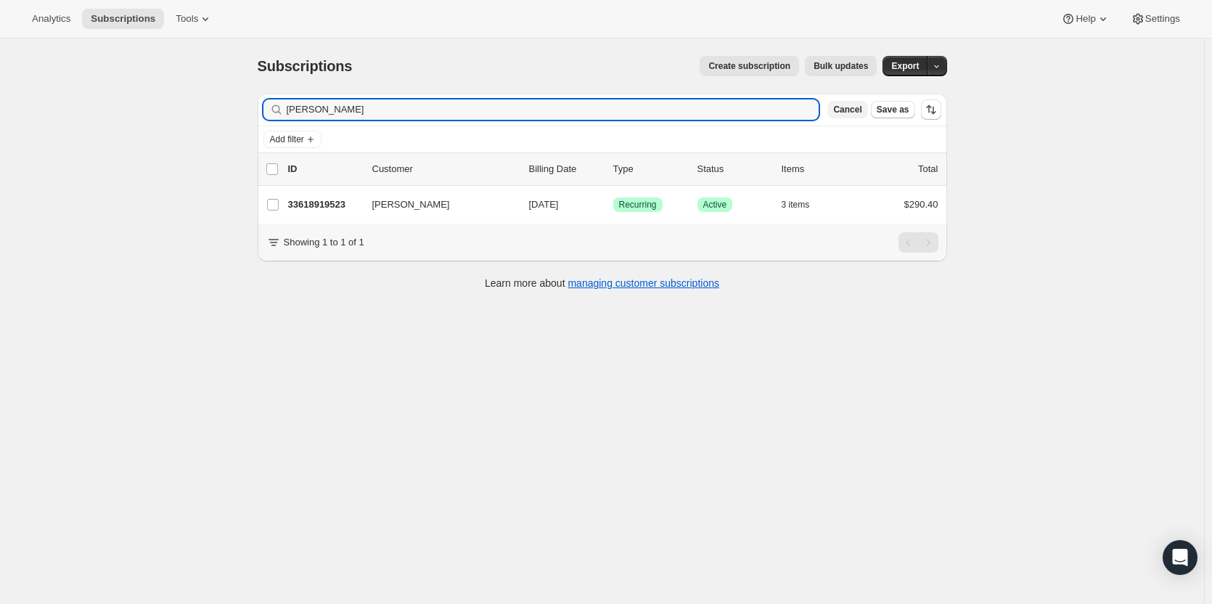
click at [858, 112] on span "Cancel" at bounding box center [847, 110] width 28 height 12
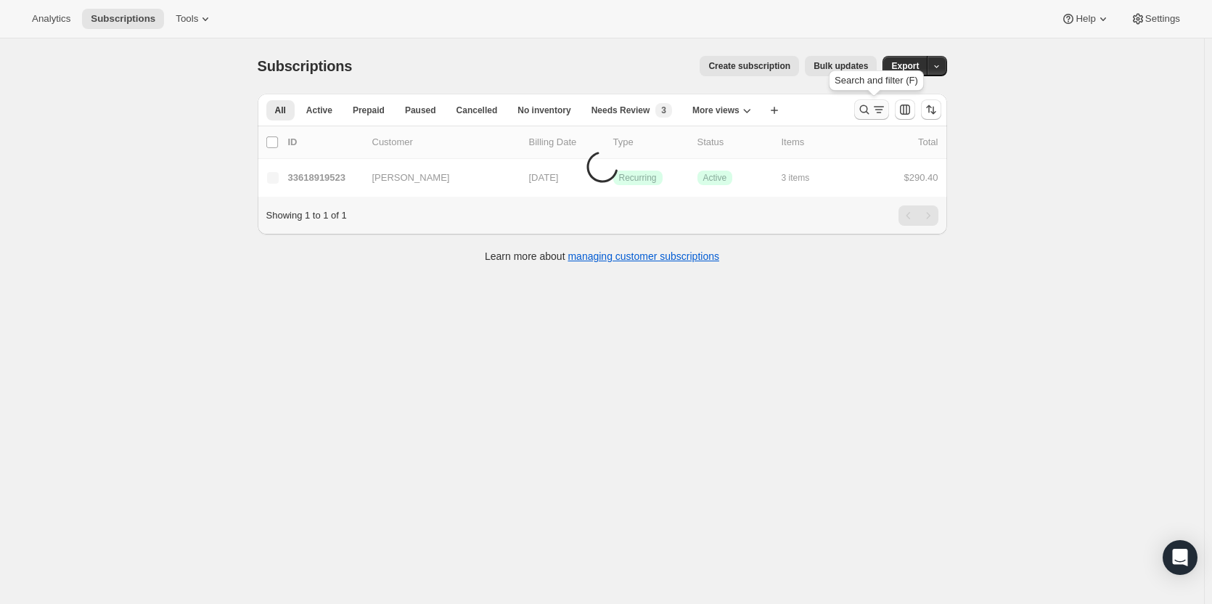
click at [866, 110] on icon "Search and filter results" at bounding box center [864, 109] width 15 height 15
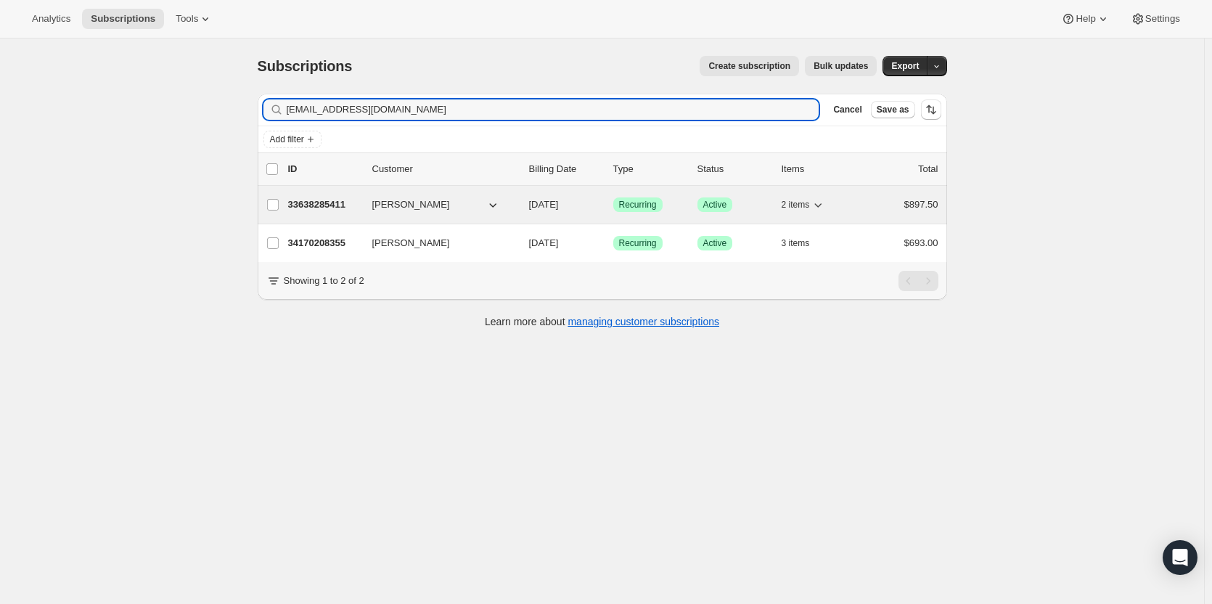
type input "[EMAIL_ADDRESS][DOMAIN_NAME]"
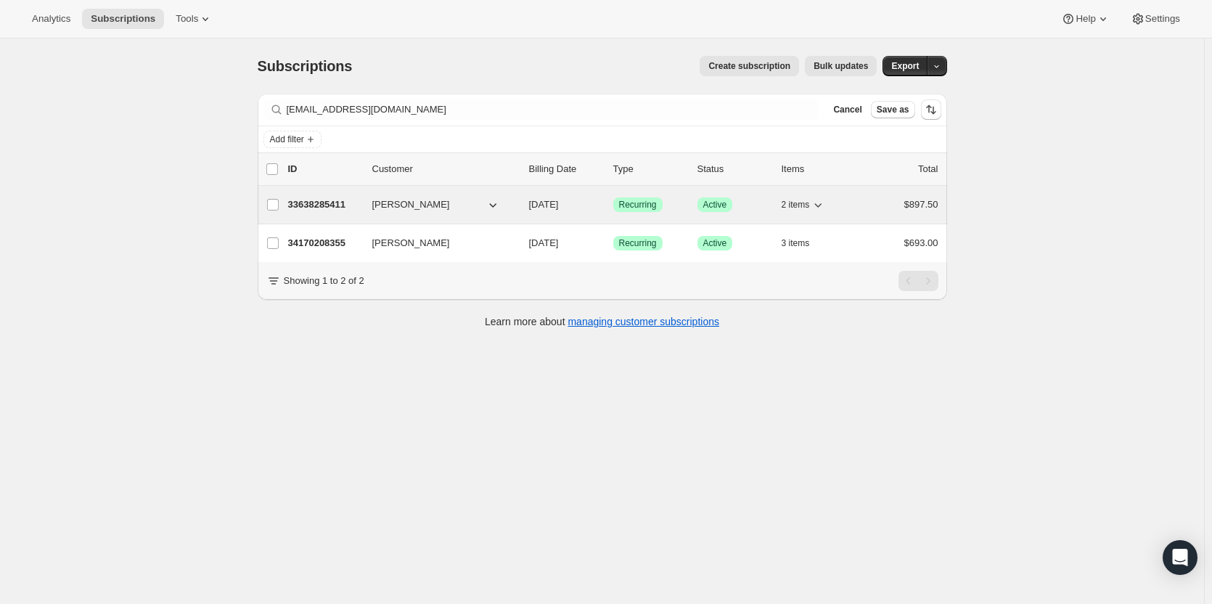
click at [337, 206] on p "33638285411" at bounding box center [324, 204] width 73 height 15
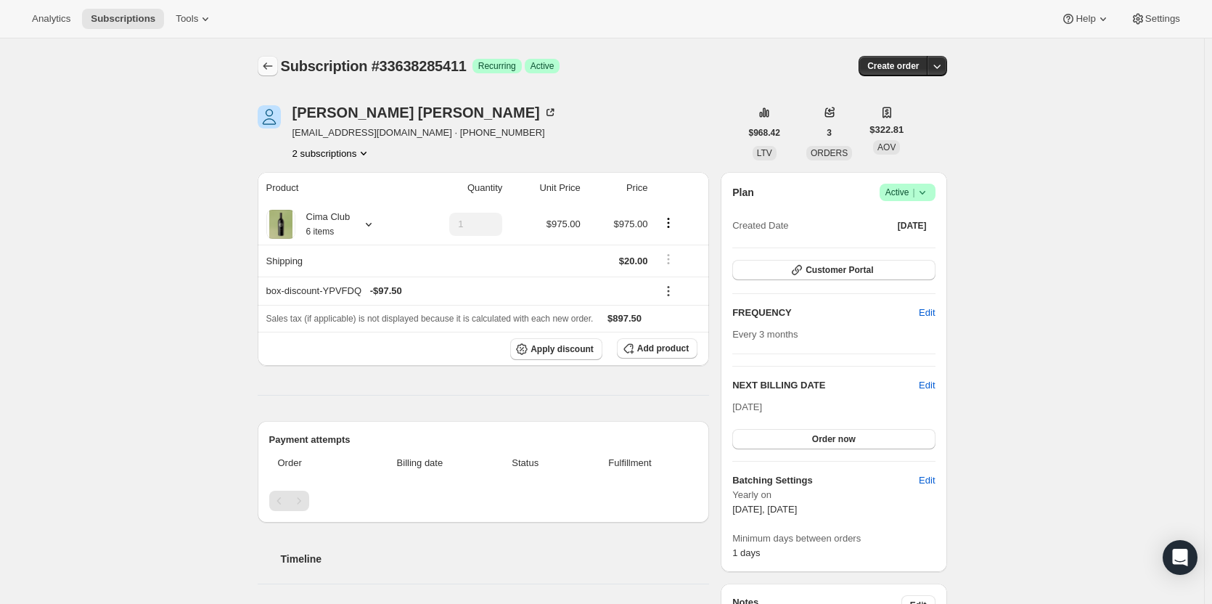
click at [272, 66] on icon "Subscriptions" at bounding box center [267, 66] width 15 height 15
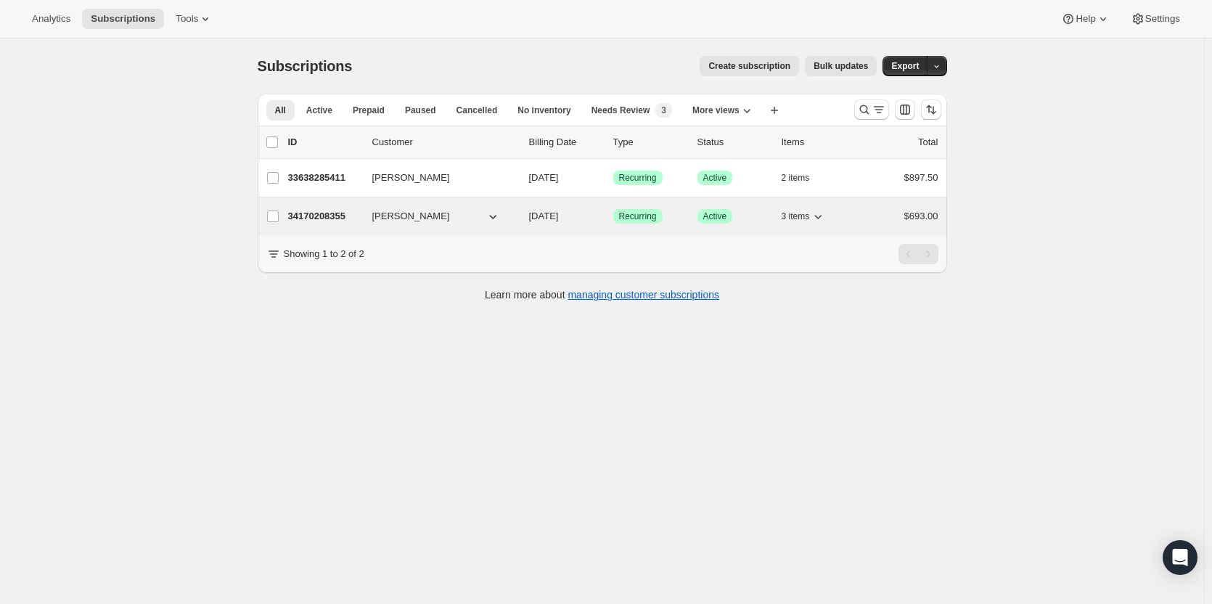
click at [334, 218] on p "34170208355" at bounding box center [324, 216] width 73 height 15
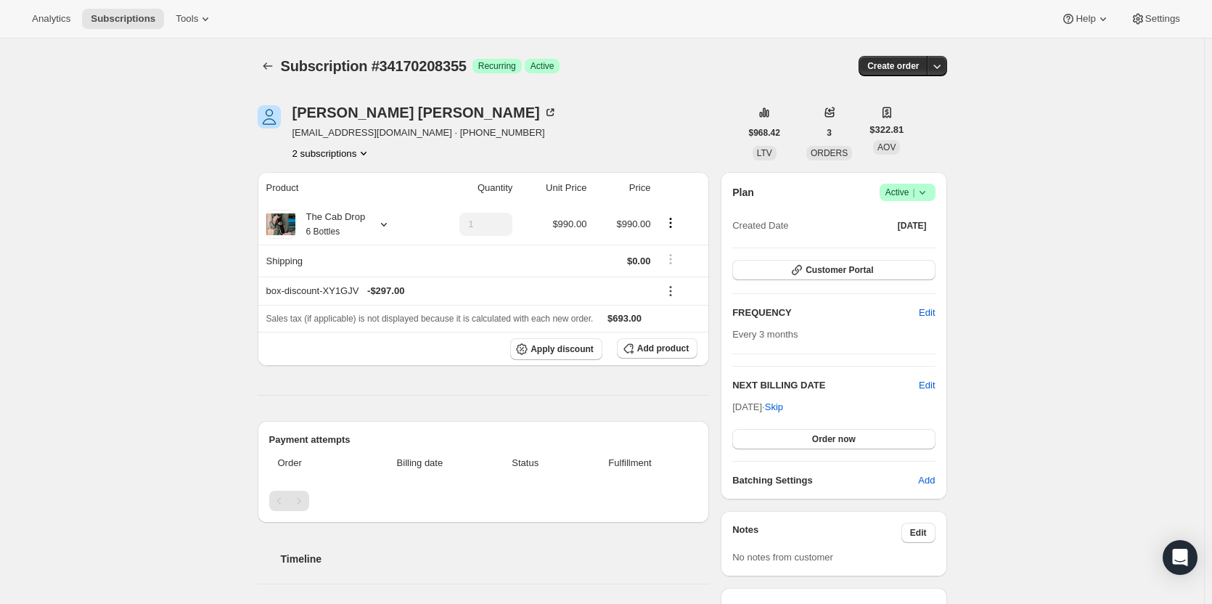
click at [1211, 174] on html "Analytics Subscriptions Tools Help Settings Skip to content Subscription #34170…" at bounding box center [606, 302] width 1212 height 604
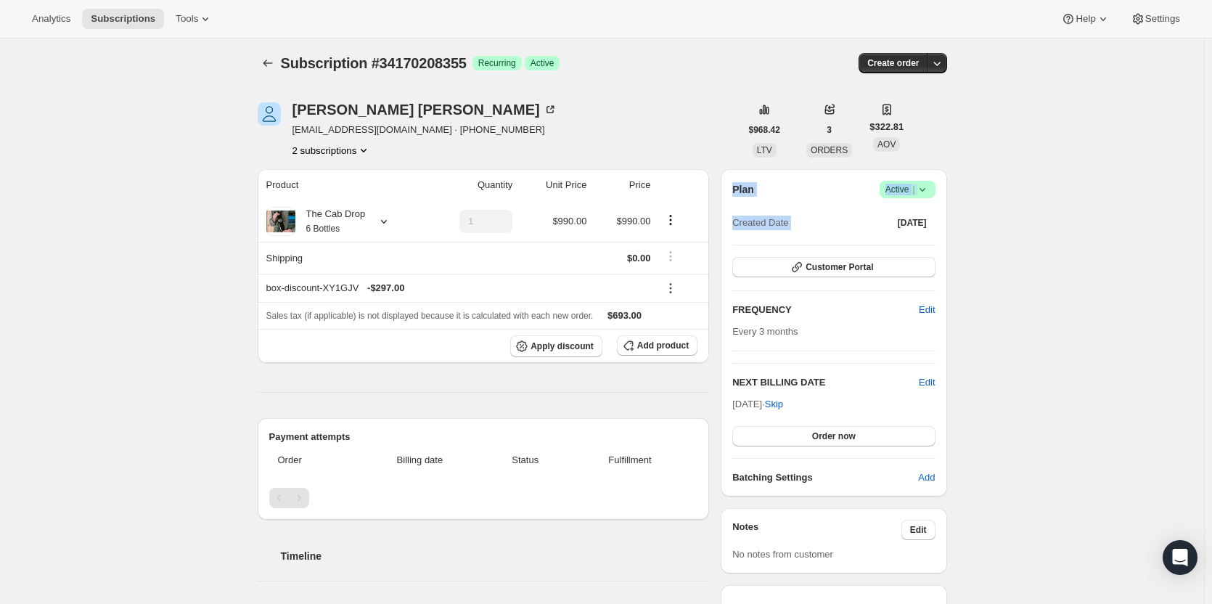
drag, startPoint x: 1199, startPoint y: 237, endPoint x: 1202, endPoint y: 292, distance: 55.2
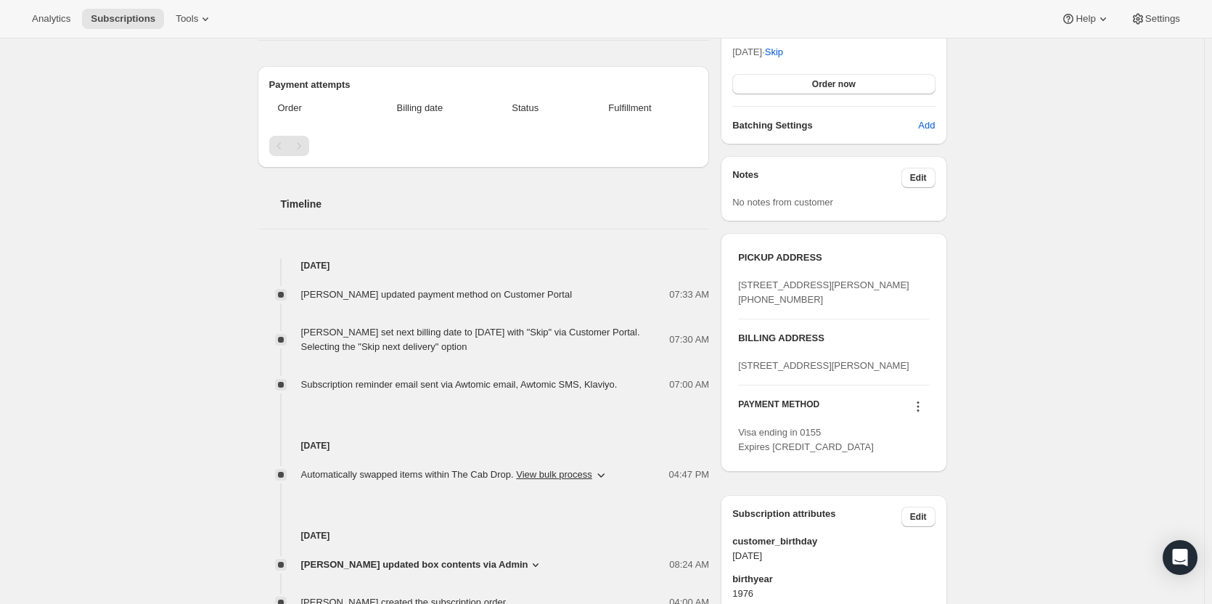
scroll to position [0, 0]
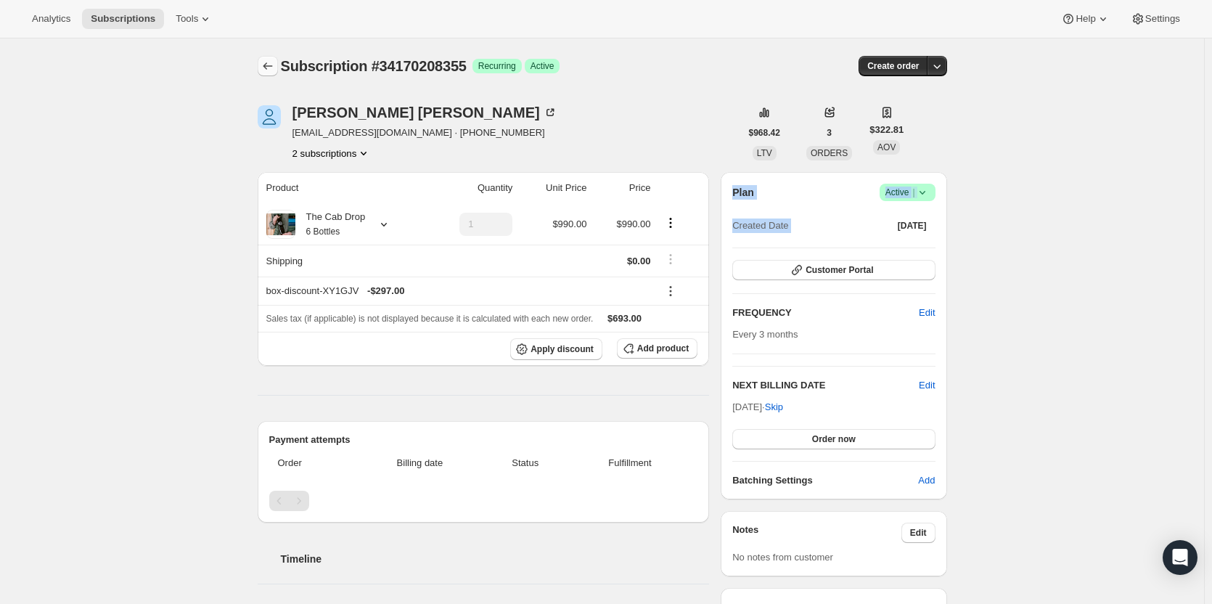
click at [271, 73] on button "Subscriptions" at bounding box center [268, 66] width 20 height 20
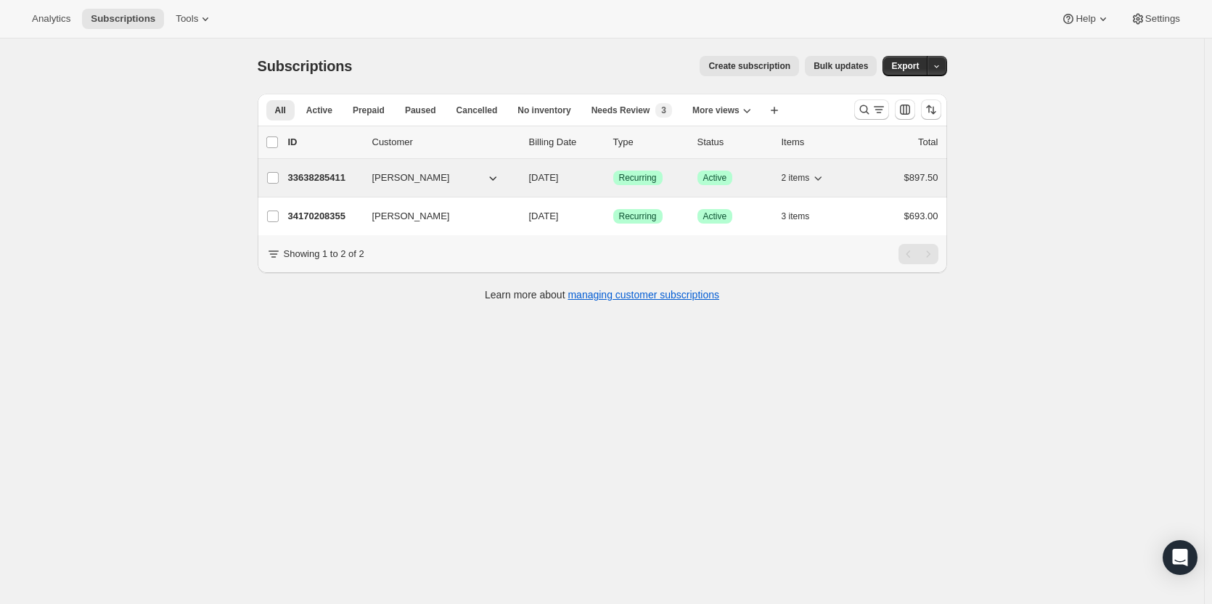
click at [306, 182] on p "33638285411" at bounding box center [324, 177] width 73 height 15
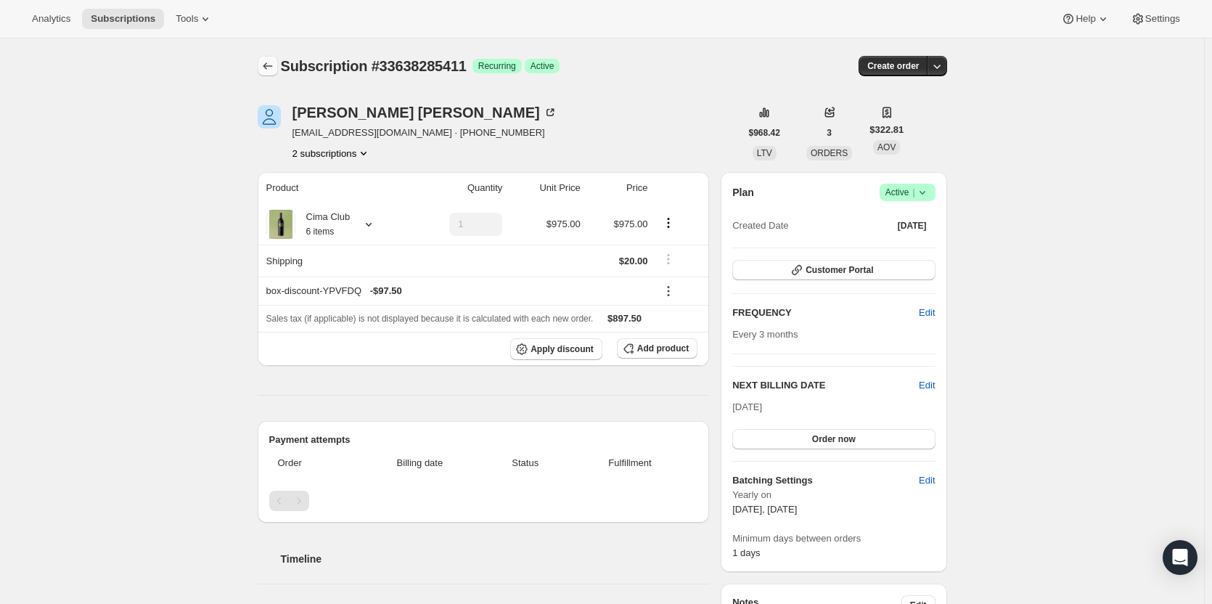
click at [271, 67] on icon "Subscriptions" at bounding box center [267, 66] width 15 height 15
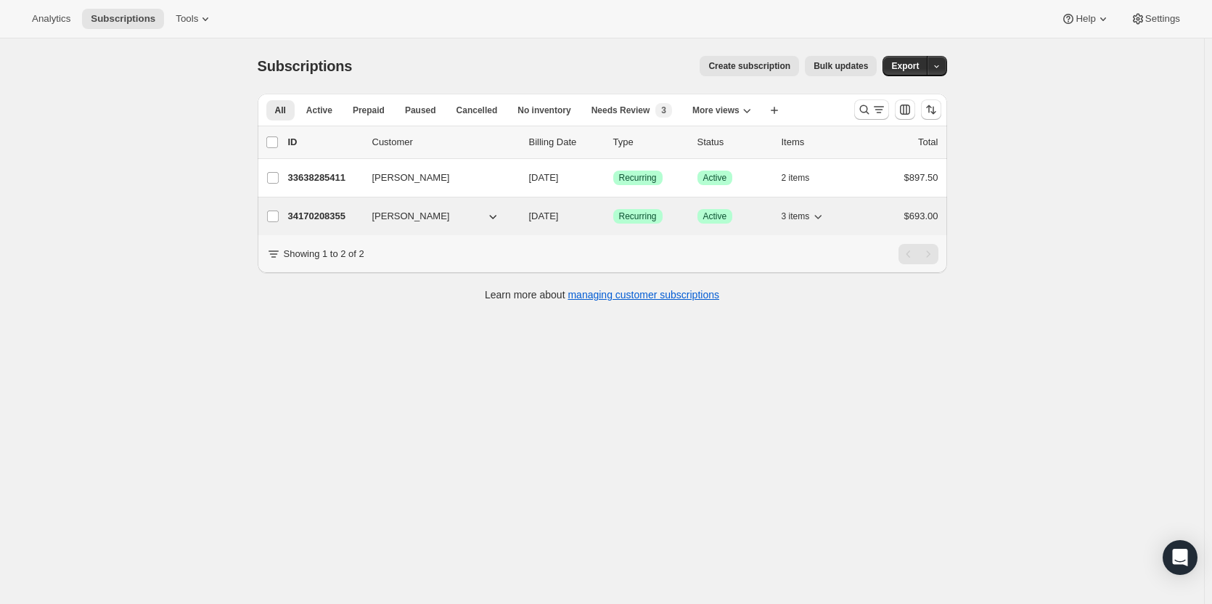
click at [321, 223] on p "34170208355" at bounding box center [324, 216] width 73 height 15
